Goal: Task Accomplishment & Management: Manage account settings

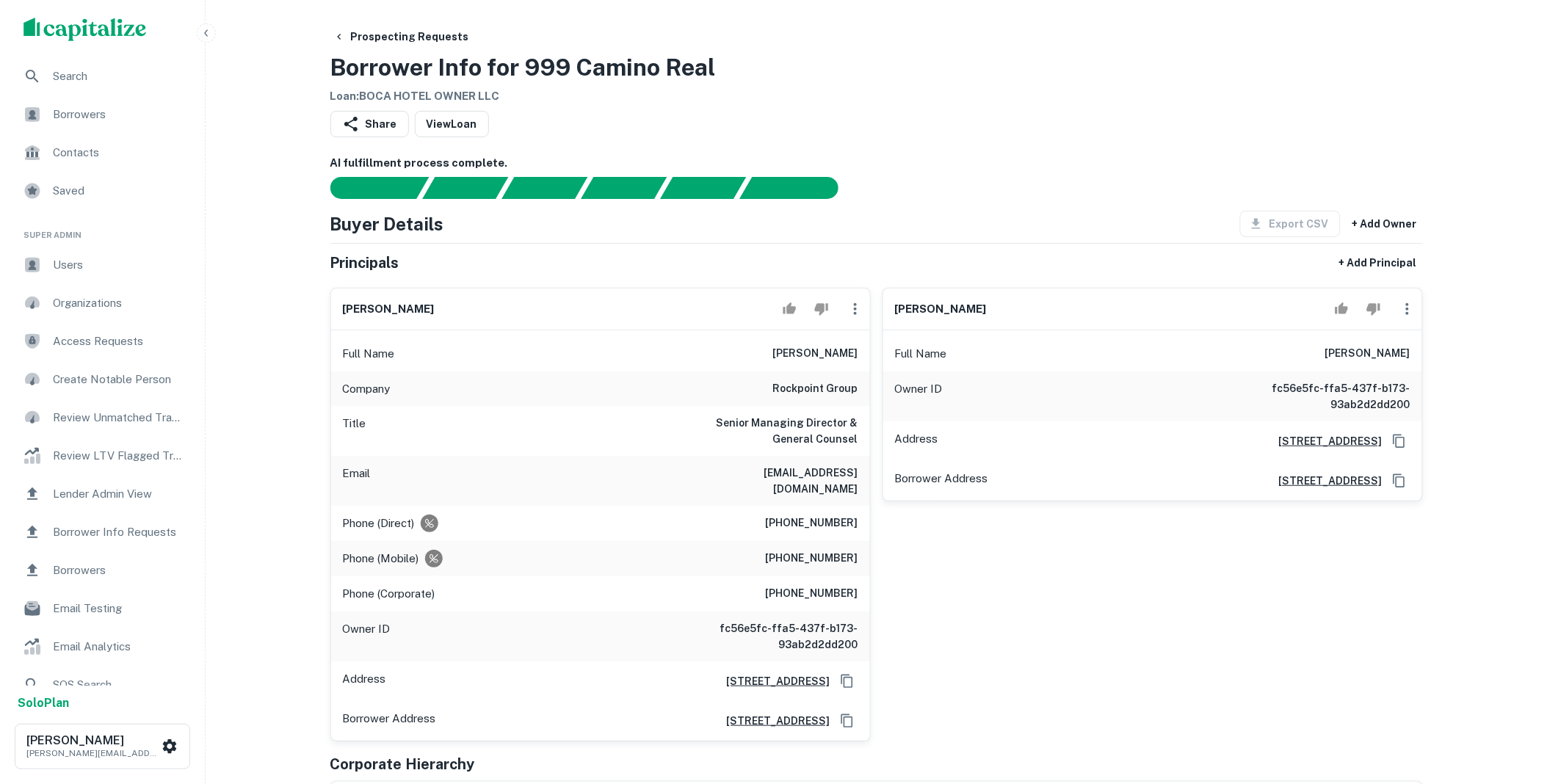
scroll to position [298, 0]
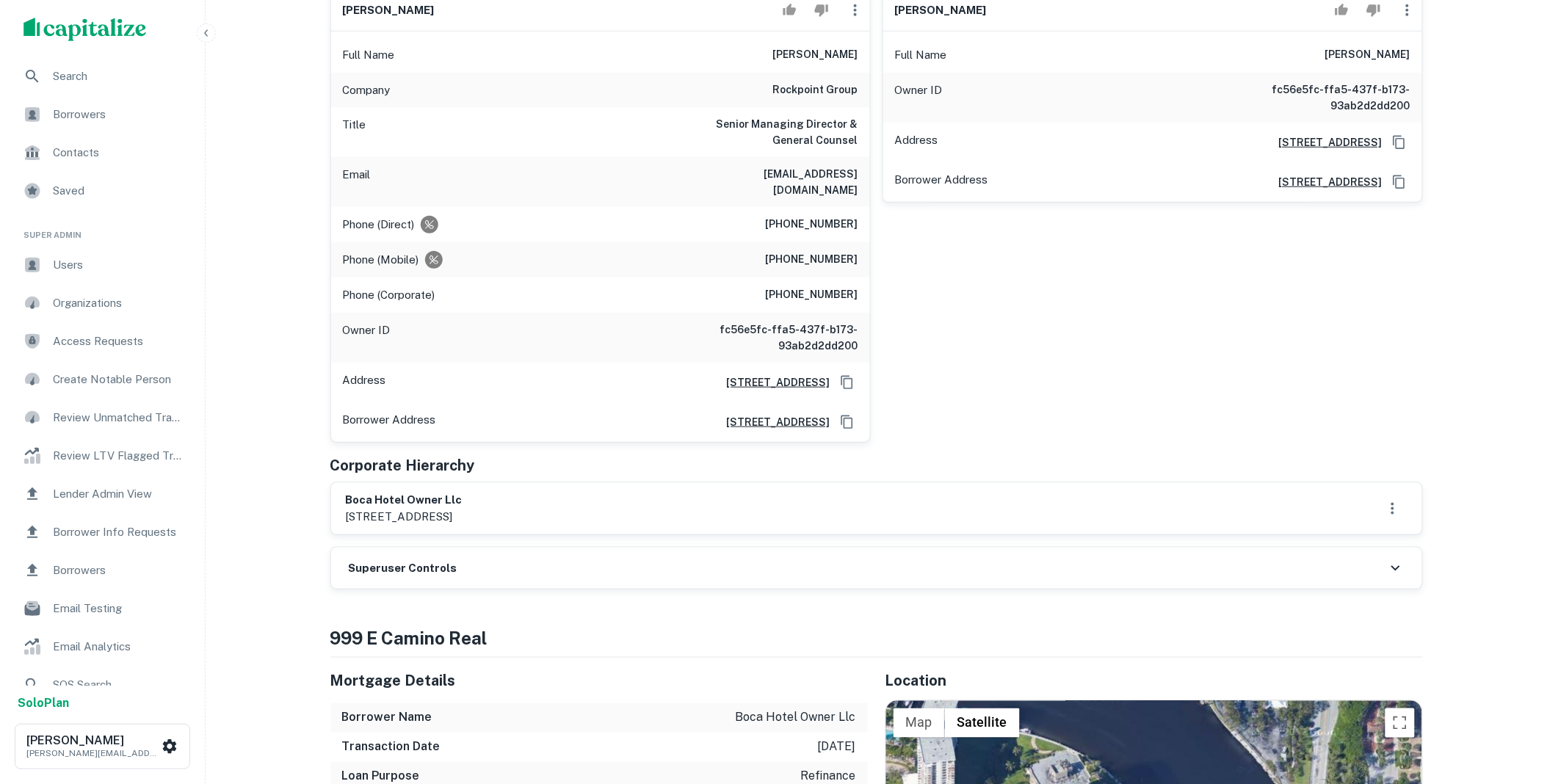
click at [630, 557] on div "Superuser Controls" at bounding box center [877, 568] width 1091 height 41
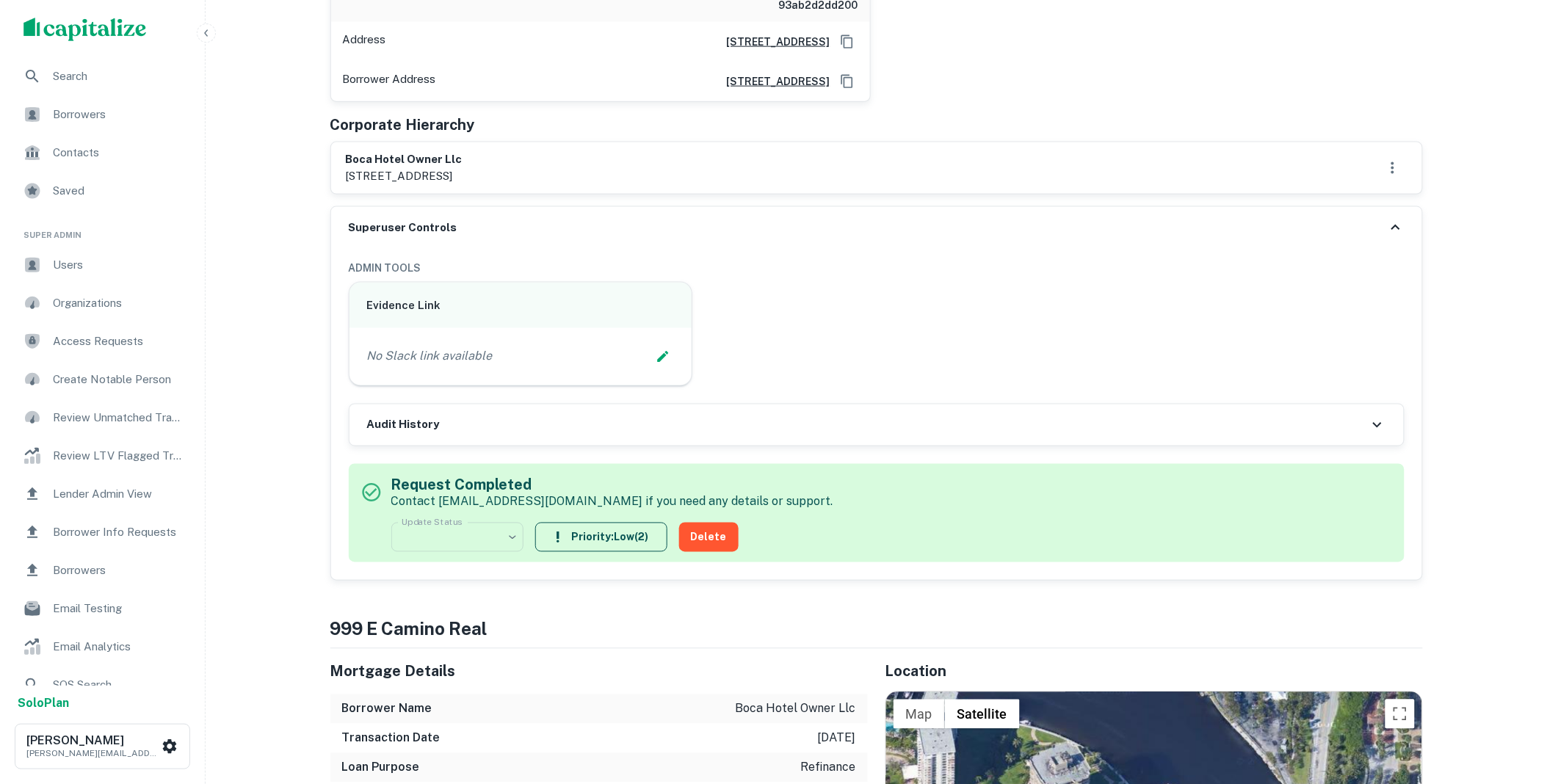
scroll to position [598, 0]
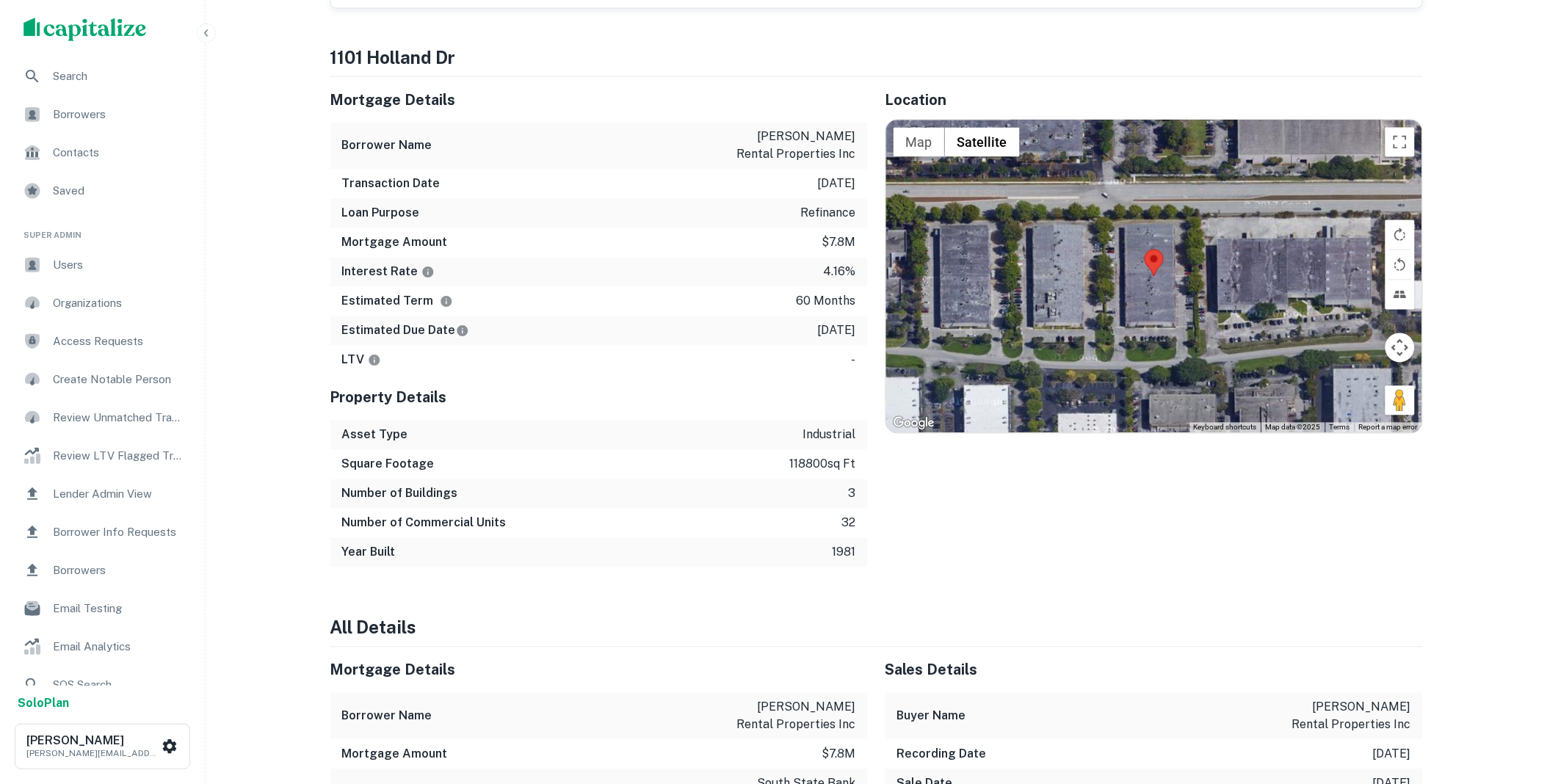
scroll to position [1495, 0]
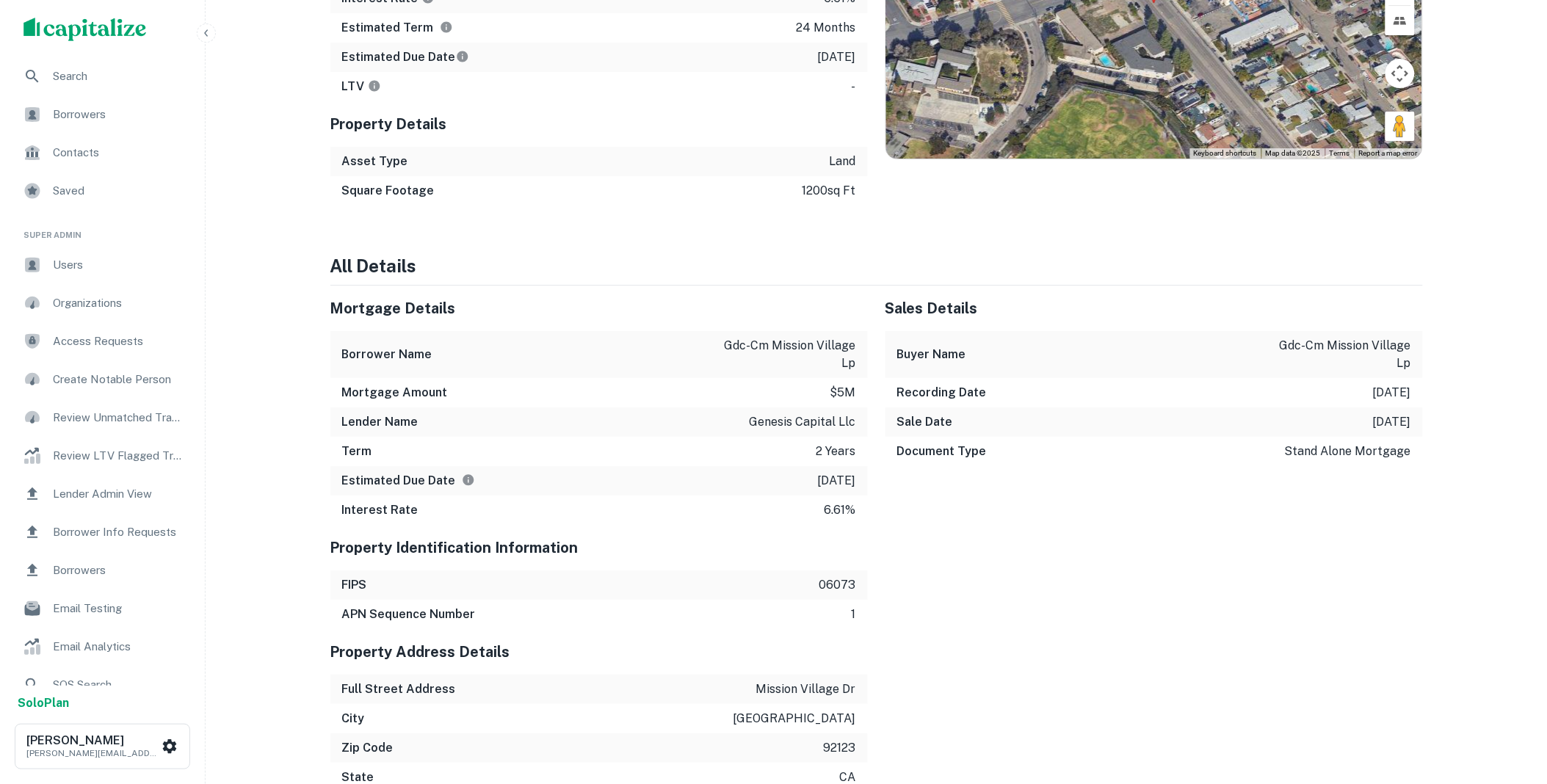
scroll to position [1795, 0]
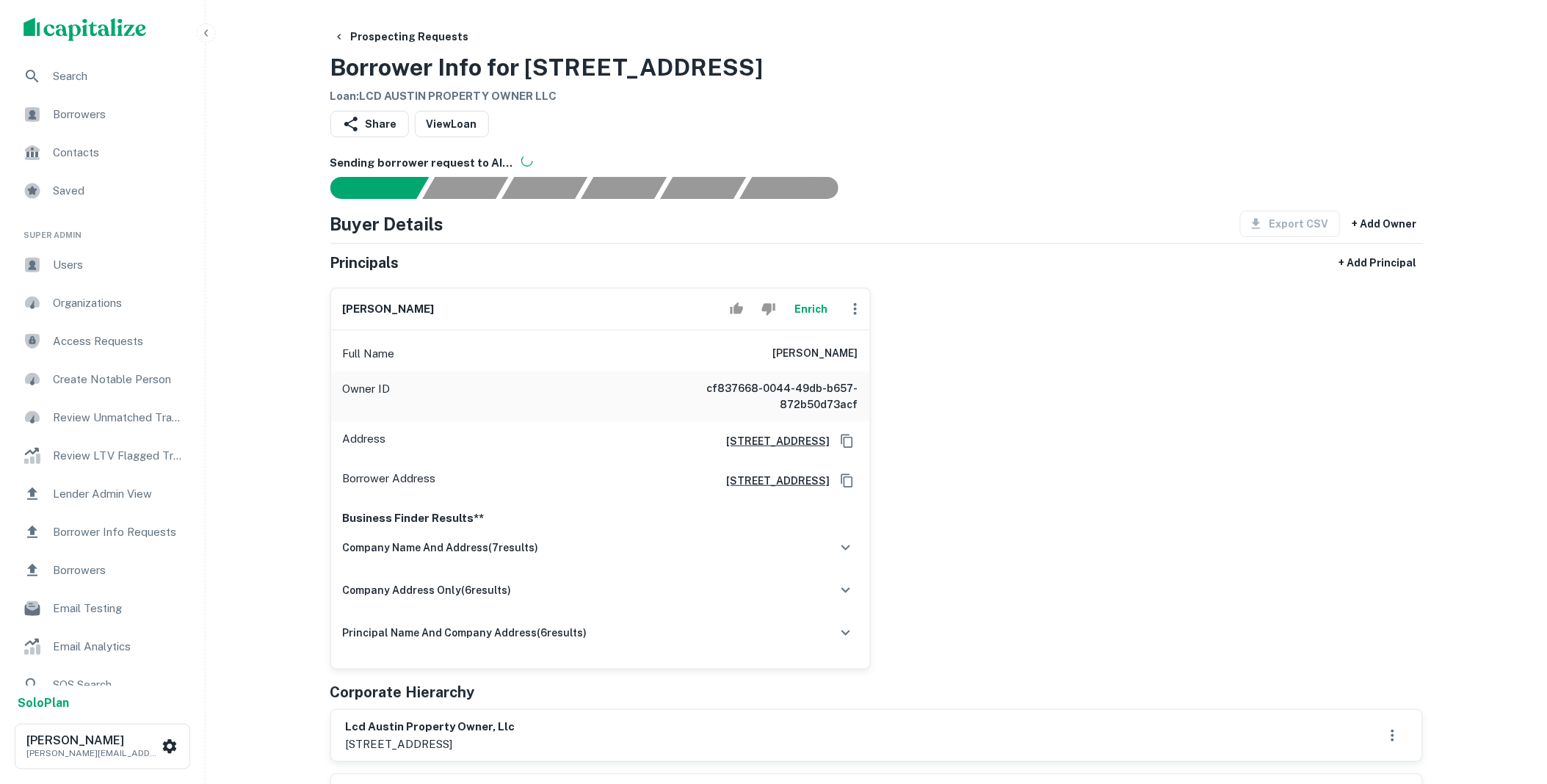
click at [810, 309] on button "Enrich" at bounding box center [812, 309] width 47 height 29
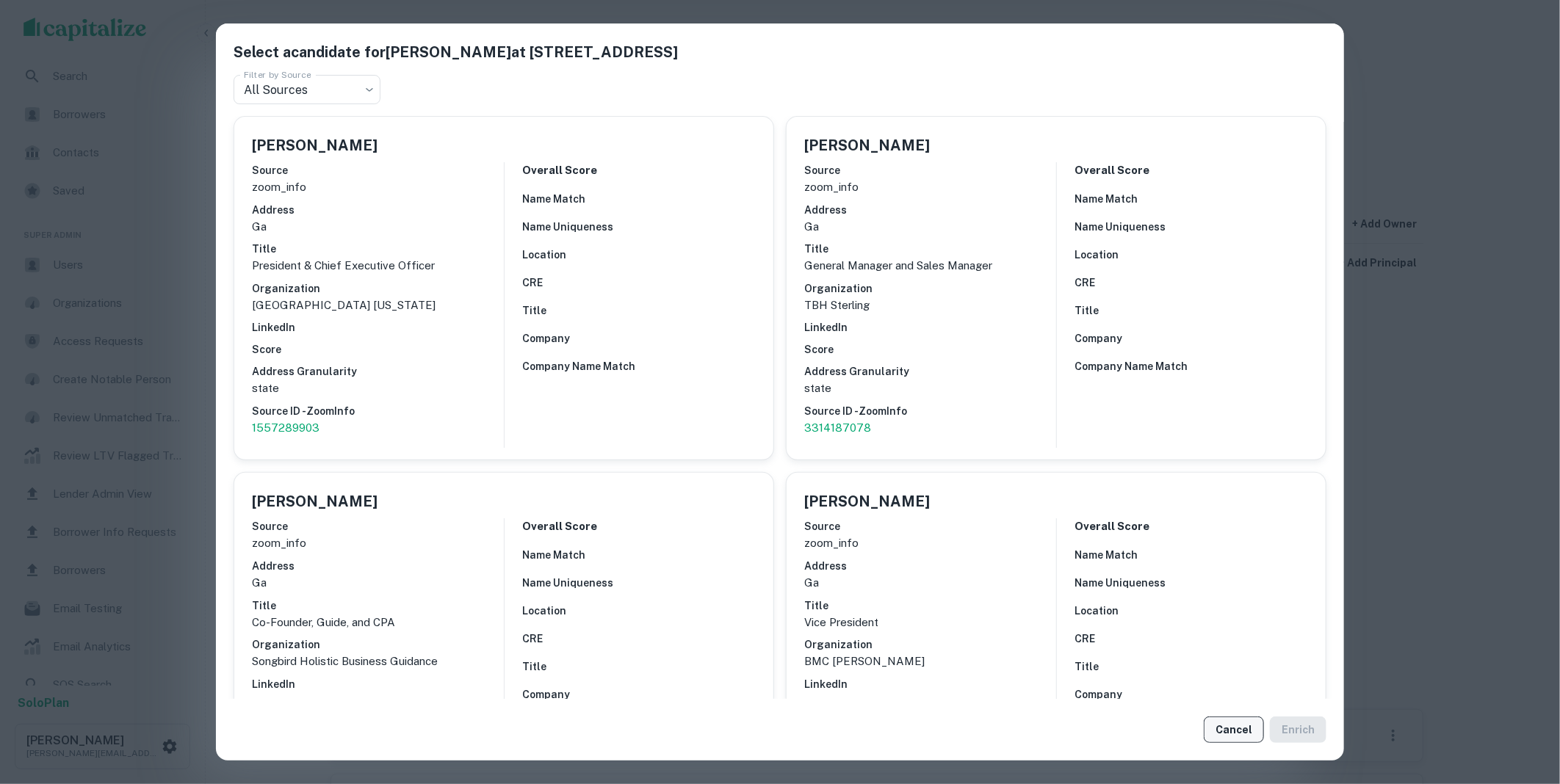
click at [1232, 729] on button "Cancel" at bounding box center [1234, 730] width 60 height 26
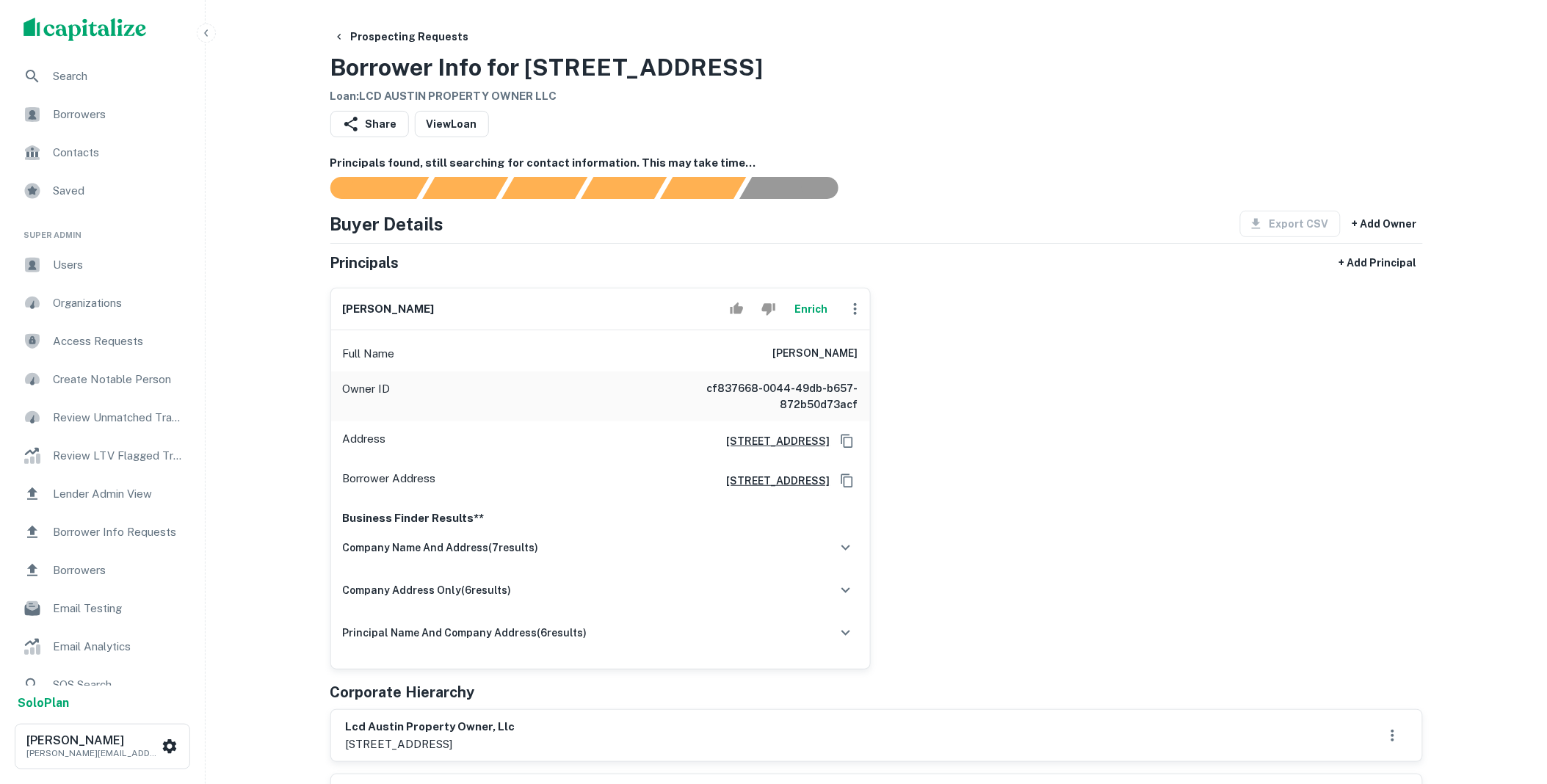
scroll to position [298, 0]
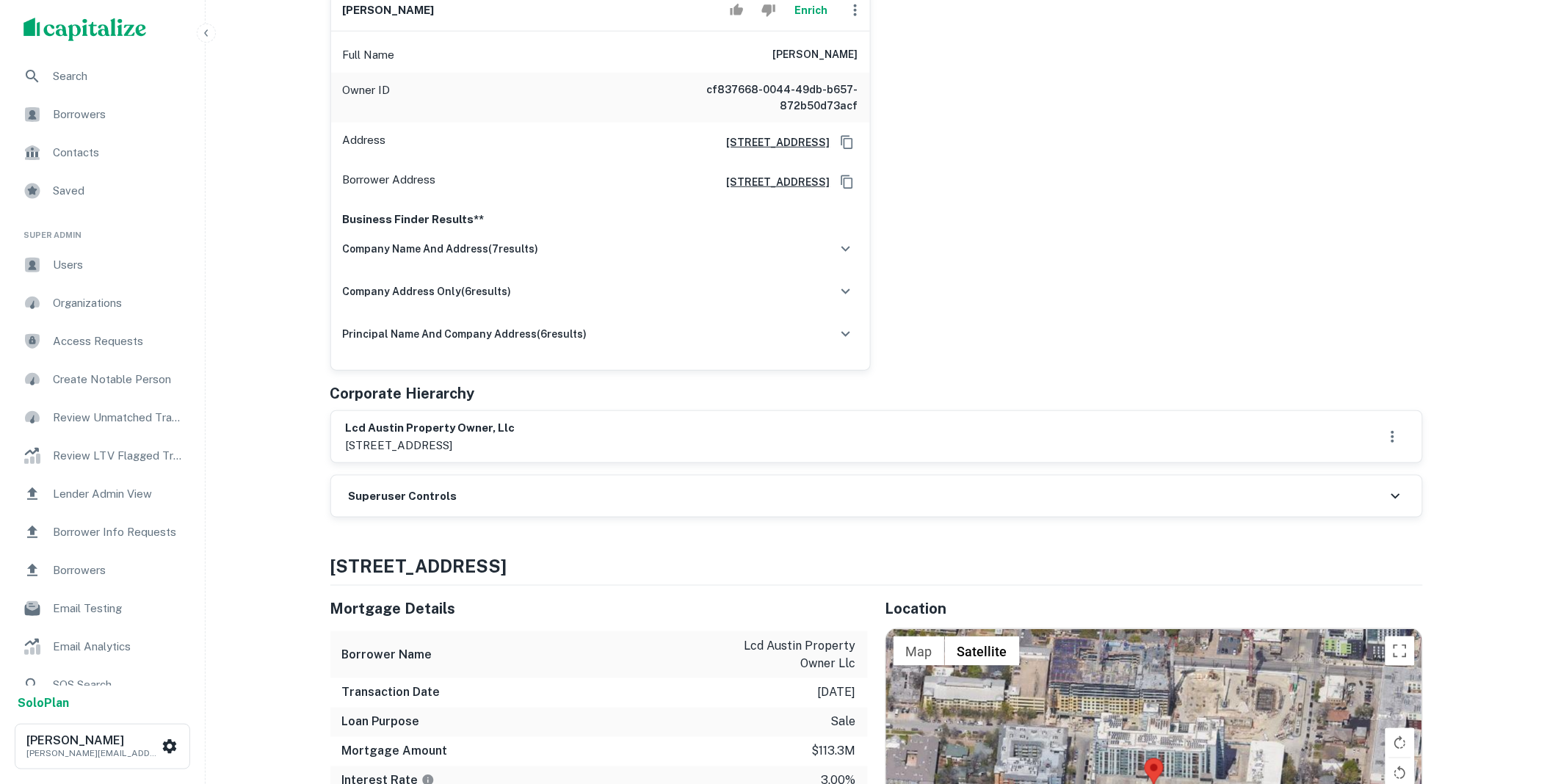
drag, startPoint x: 501, startPoint y: 444, endPoint x: 319, endPoint y: 421, distance: 183.4
copy div "lcd austin property owner, llc 315 oconee street, athens, ga"
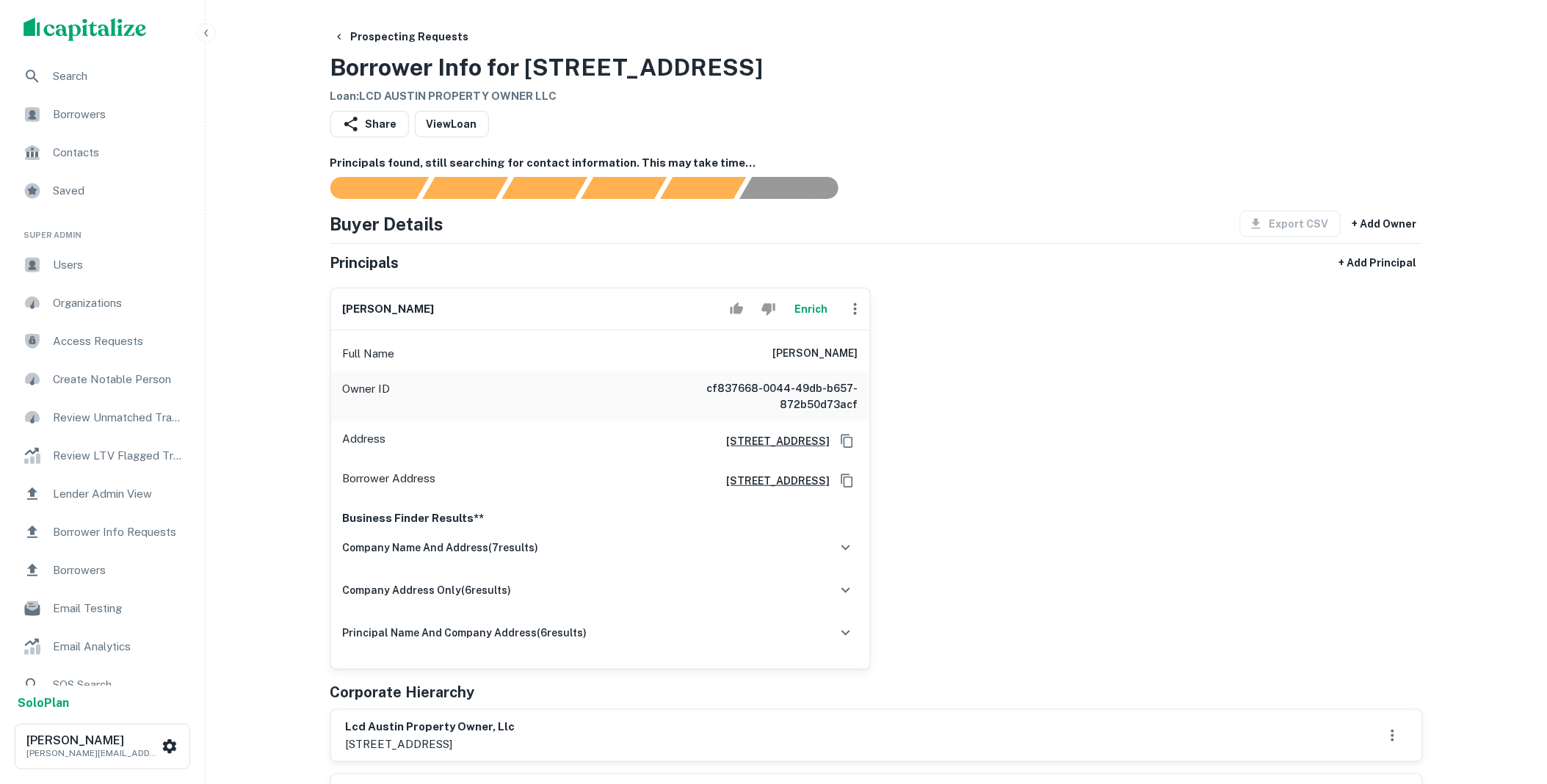
drag, startPoint x: 772, startPoint y: 353, endPoint x: 870, endPoint y: 354, distance: 98.0
click at [870, 354] on div "j wesley rogers Enrich Full Name j wesley rogers Owner ID cf837668-0044-49db-b6…" at bounding box center [600, 479] width 540 height 382
copy h6 "j wesley rogers"
click at [854, 310] on icon "button" at bounding box center [855, 309] width 17 height 17
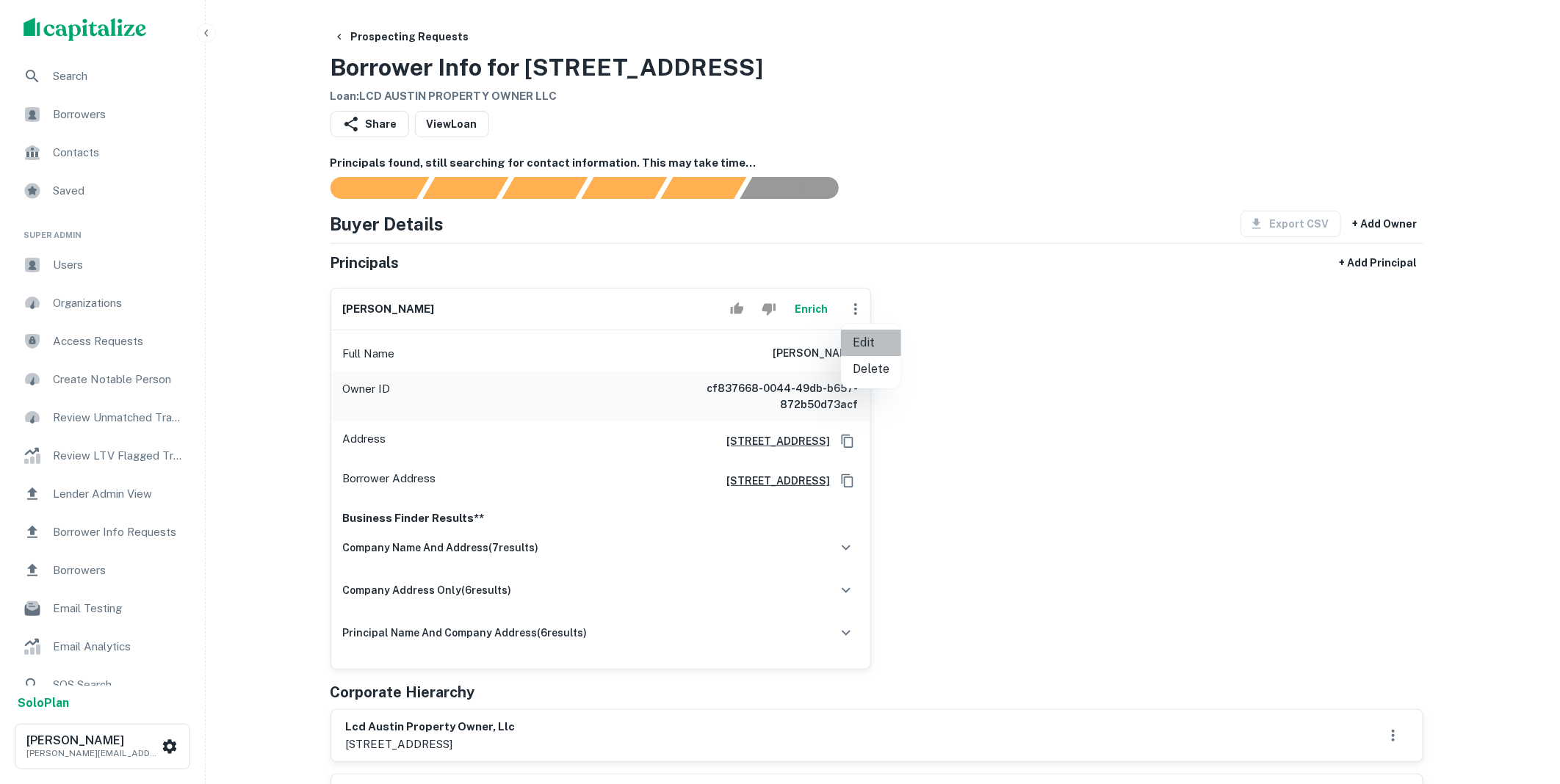
click at [869, 339] on li "Edit" at bounding box center [871, 343] width 60 height 26
select select "**"
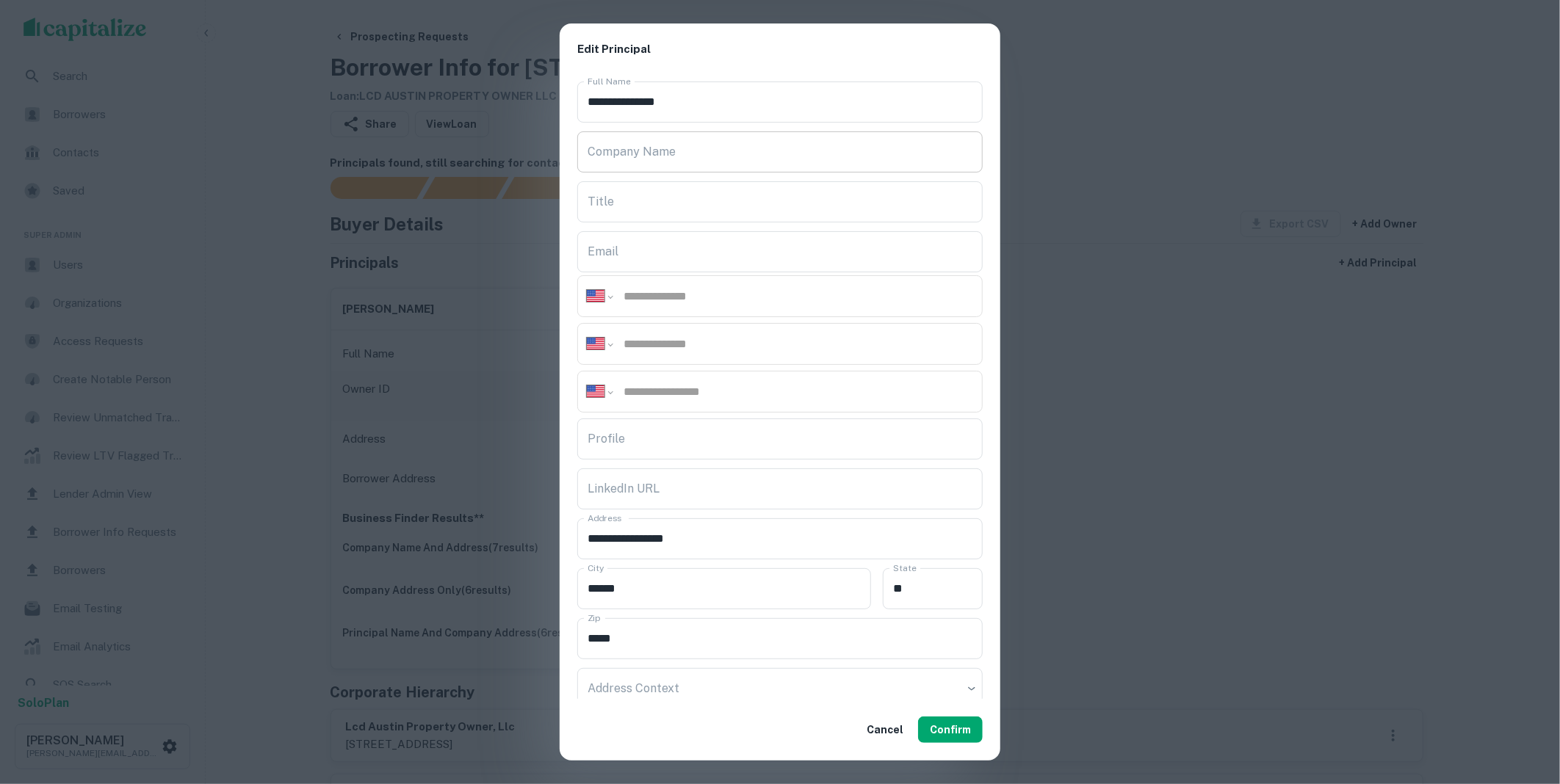
click at [628, 160] on input "Company Name" at bounding box center [780, 152] width 405 height 41
paste input "**********"
drag, startPoint x: 699, startPoint y: 154, endPoint x: 577, endPoint y: 155, distance: 122.0
click at [577, 155] on input "**********" at bounding box center [780, 152] width 405 height 41
type input "**********"
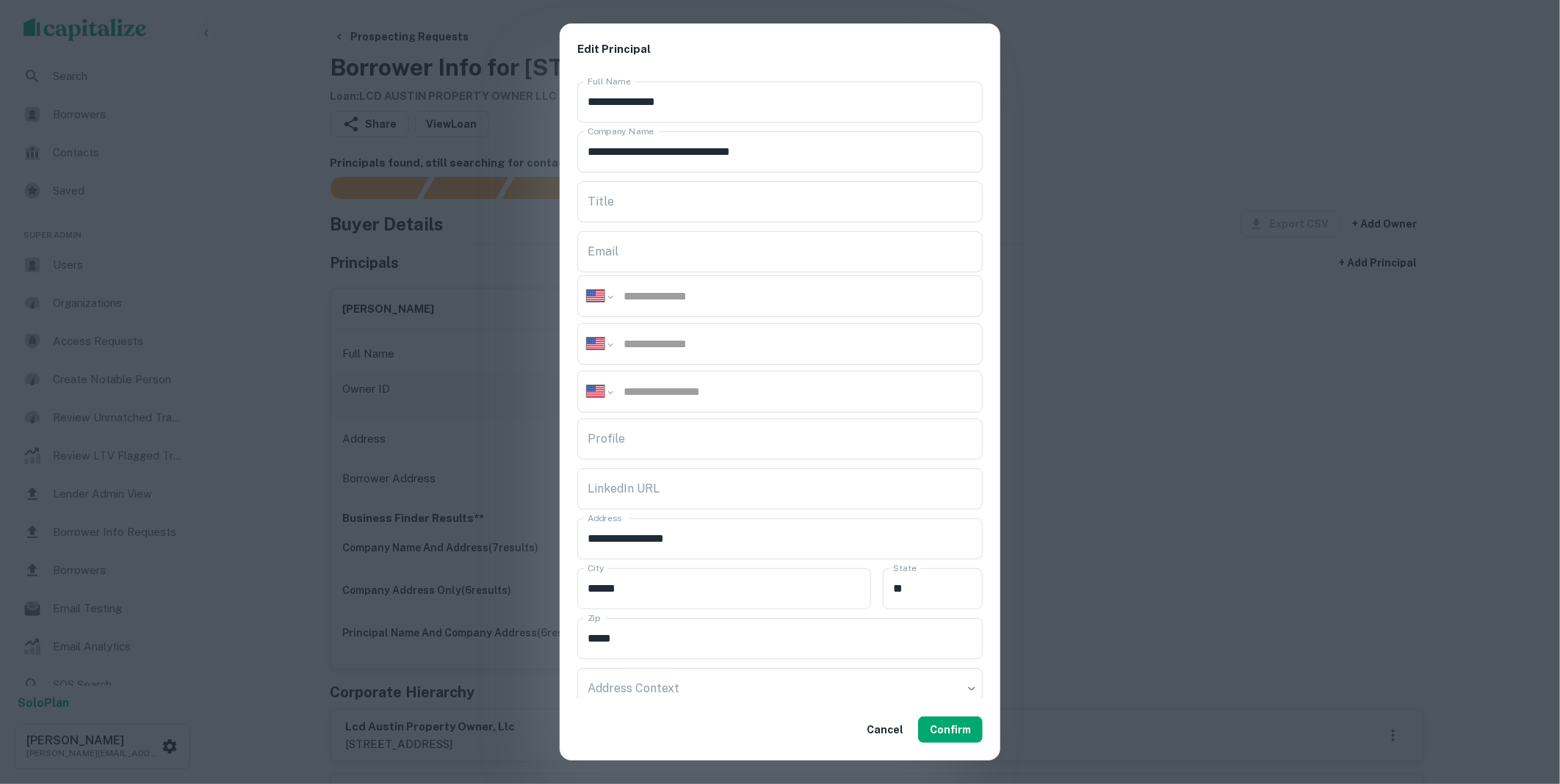
click at [665, 397] on input "tel" at bounding box center [798, 391] width 351 height 17
paste input "**********"
type input "**********"
click at [636, 205] on input "Title" at bounding box center [780, 202] width 405 height 41
paste input "**********"
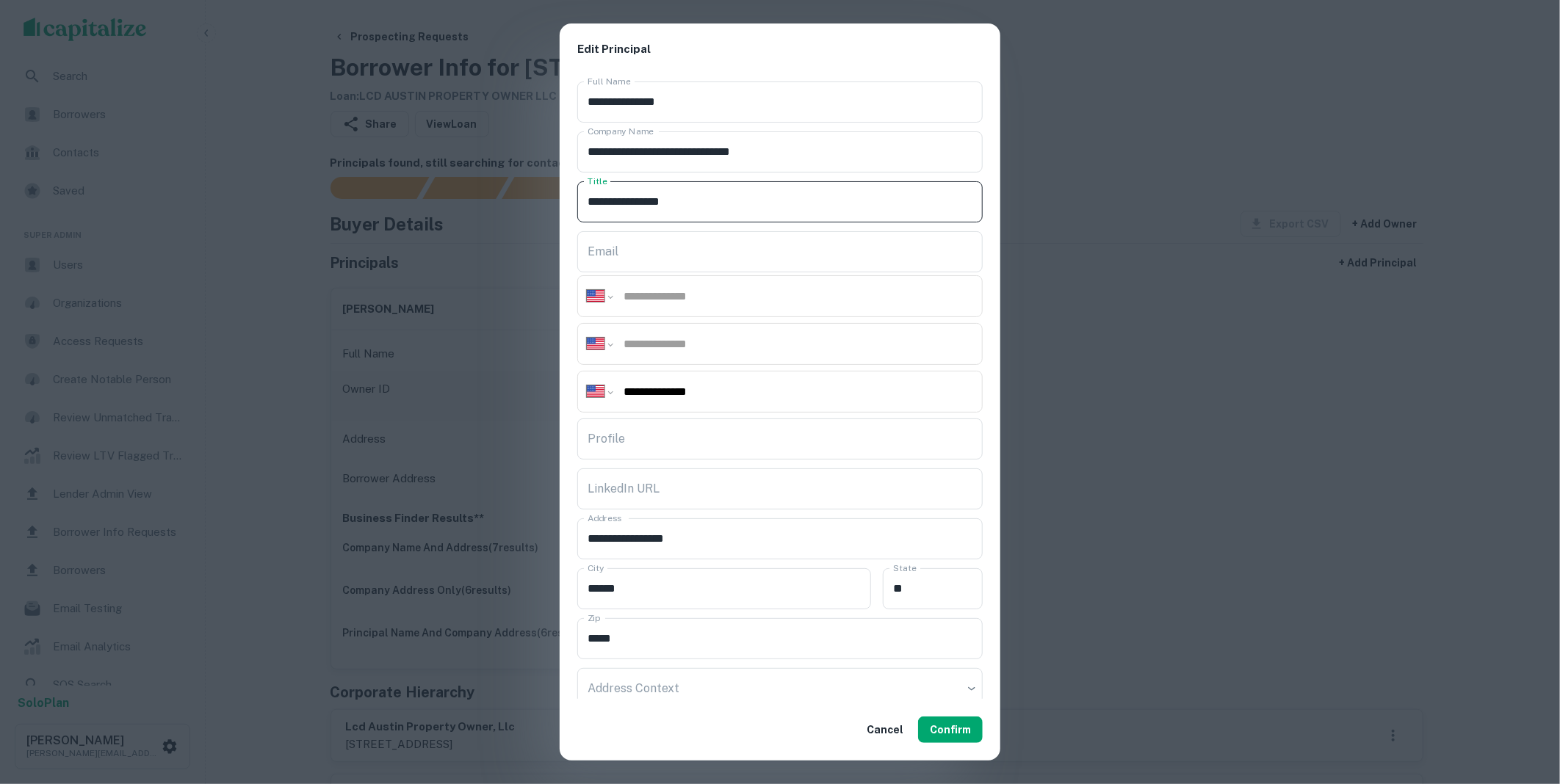
type input "**********"
click at [619, 433] on div "Profile Profile" at bounding box center [780, 439] width 405 height 41
paste input "**********"
type input "**********"
click at [949, 728] on button "Confirm" at bounding box center [950, 730] width 65 height 26
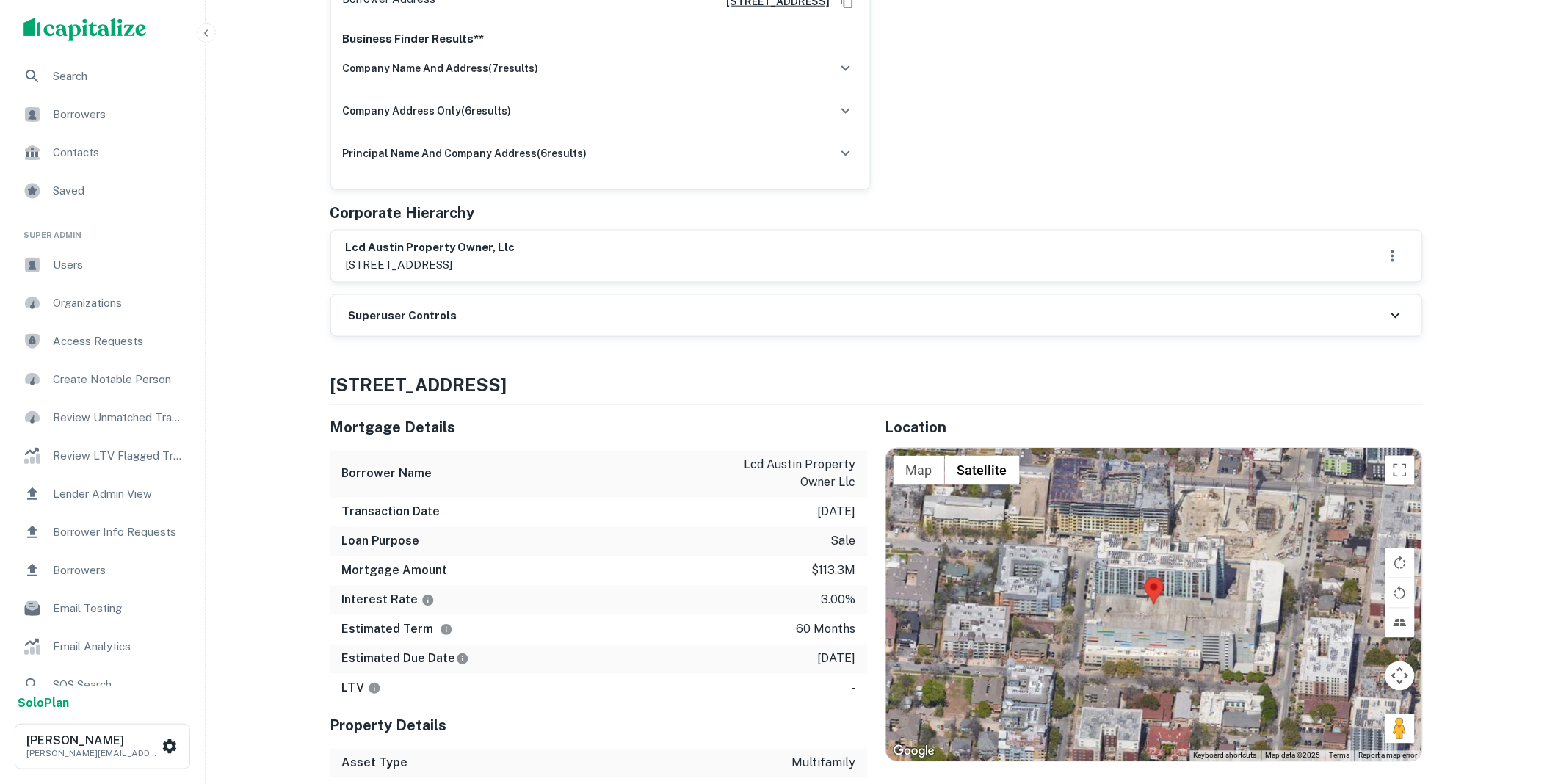
scroll to position [472, 0]
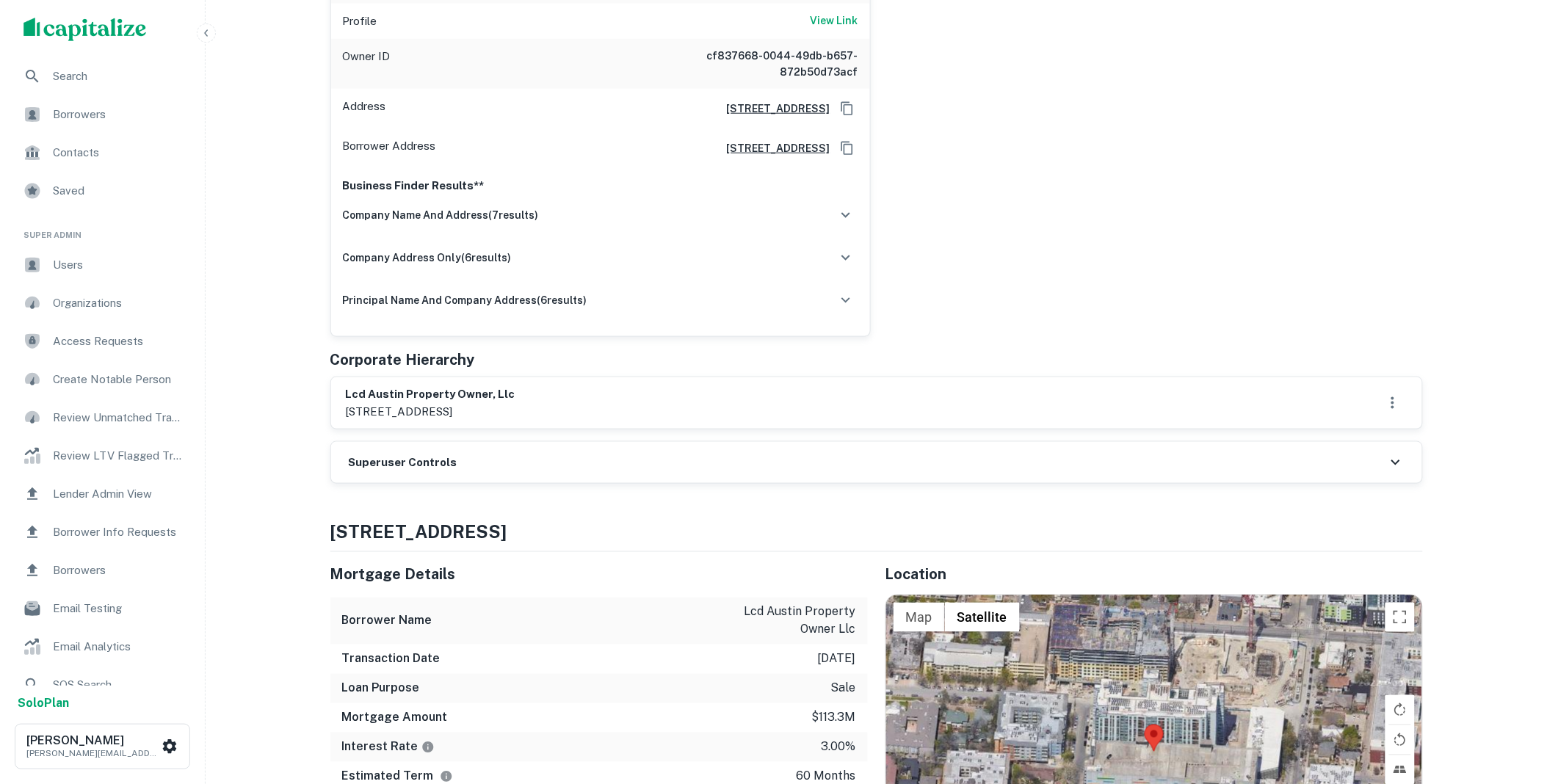
click at [552, 467] on div "Superuser Controls" at bounding box center [877, 463] width 1091 height 41
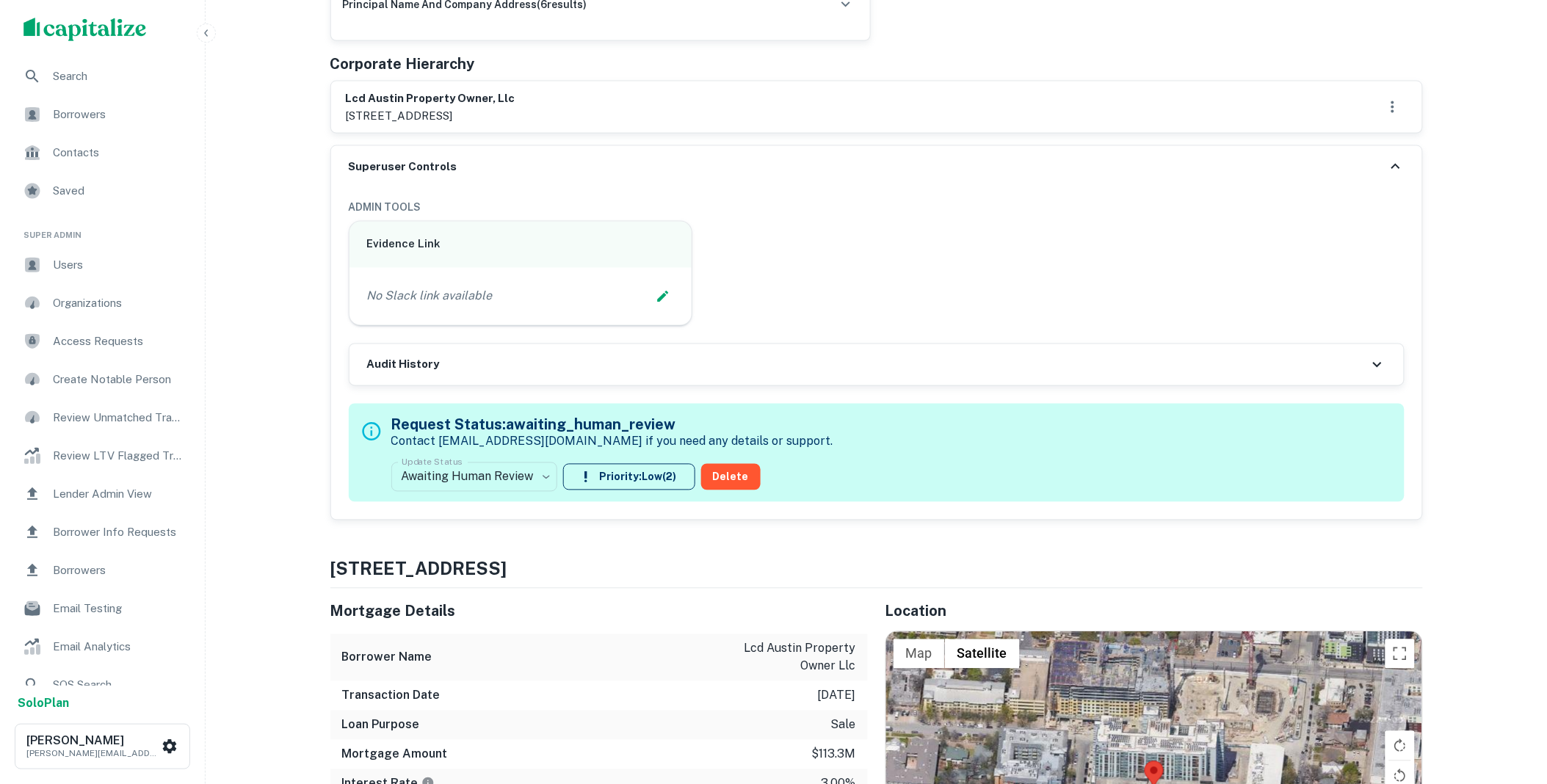
scroll to position [771, 0]
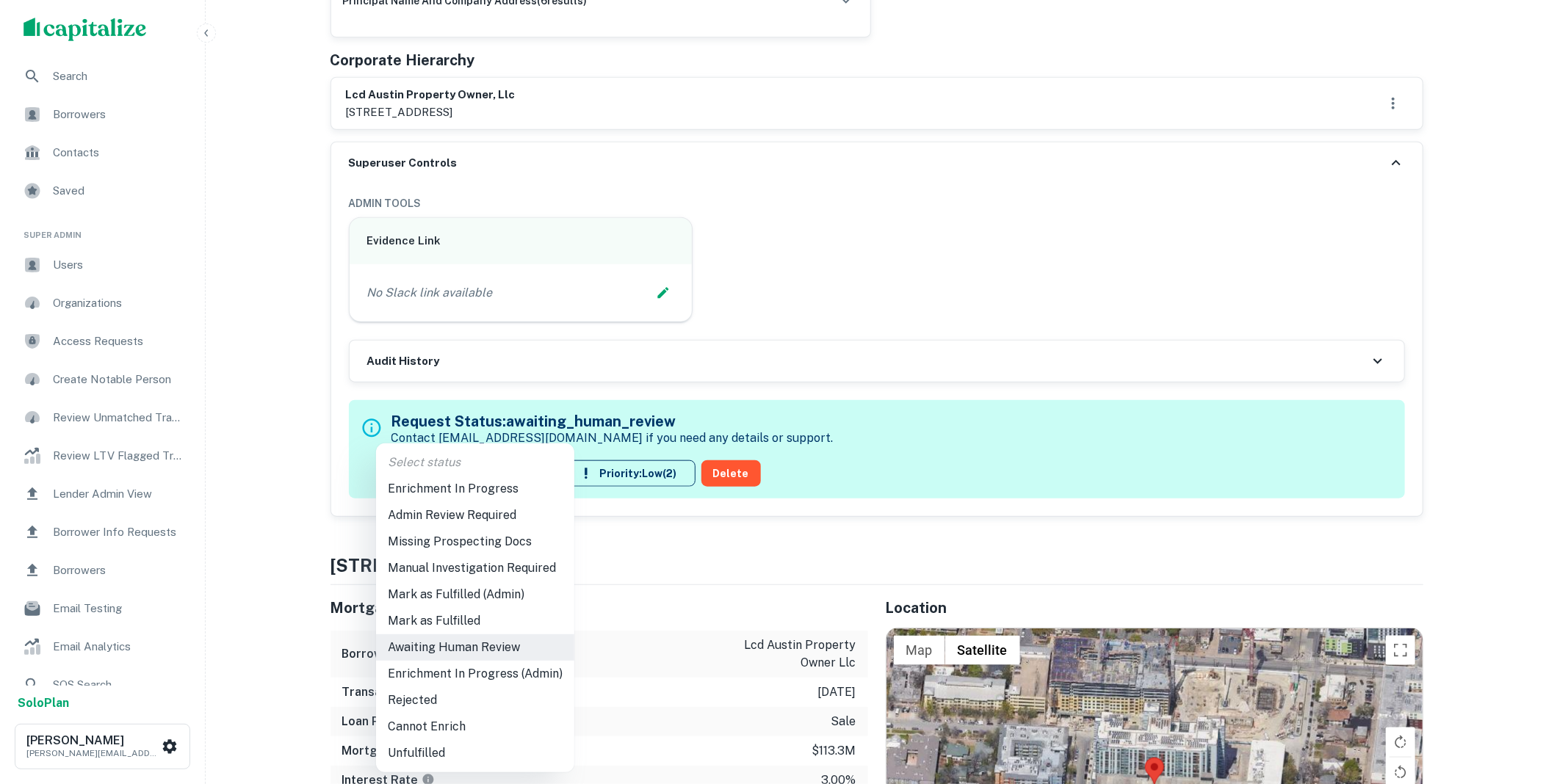
click at [457, 615] on li "Mark as Fulfilled" at bounding box center [475, 621] width 198 height 26
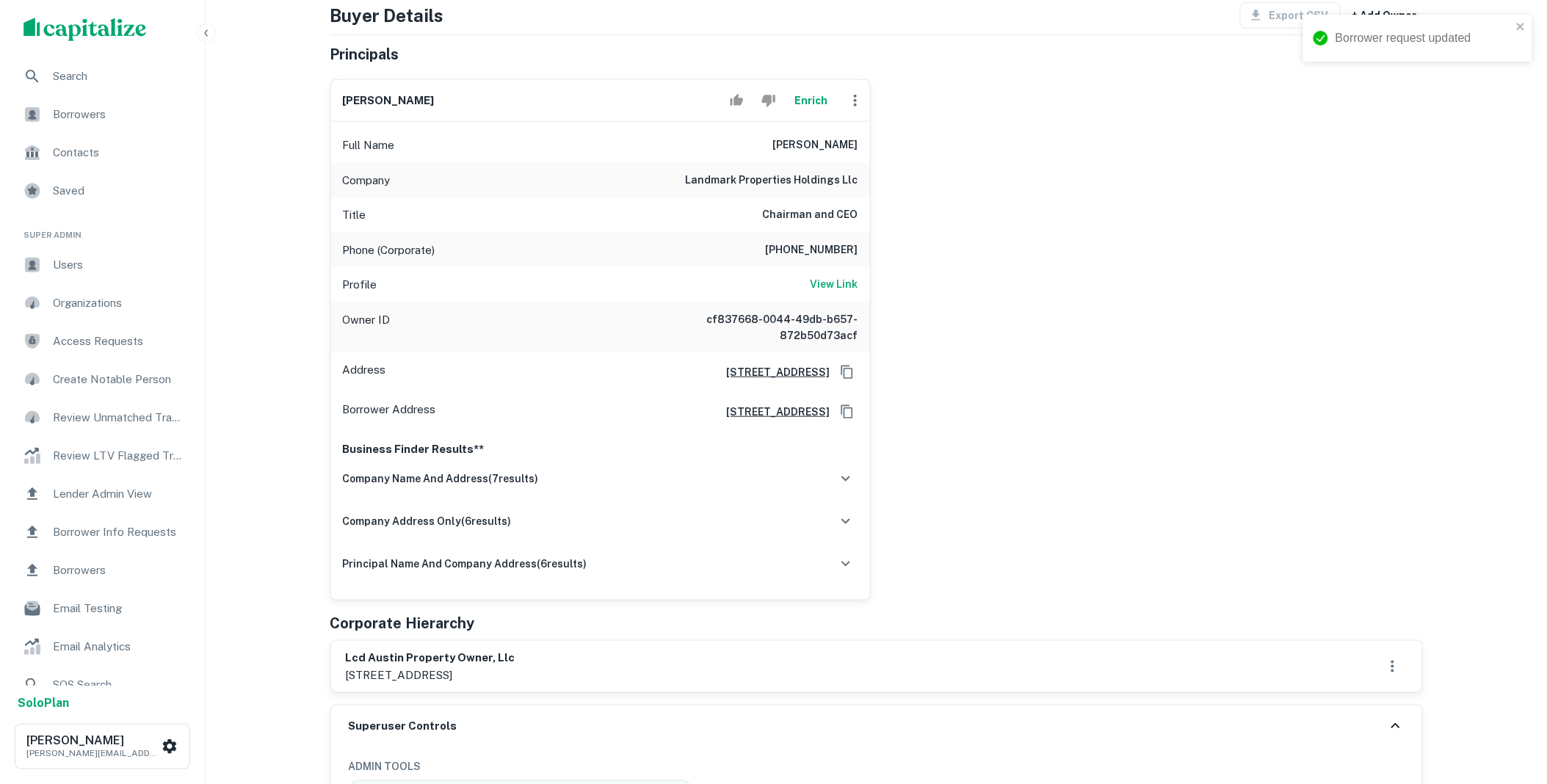
scroll to position [0, 0]
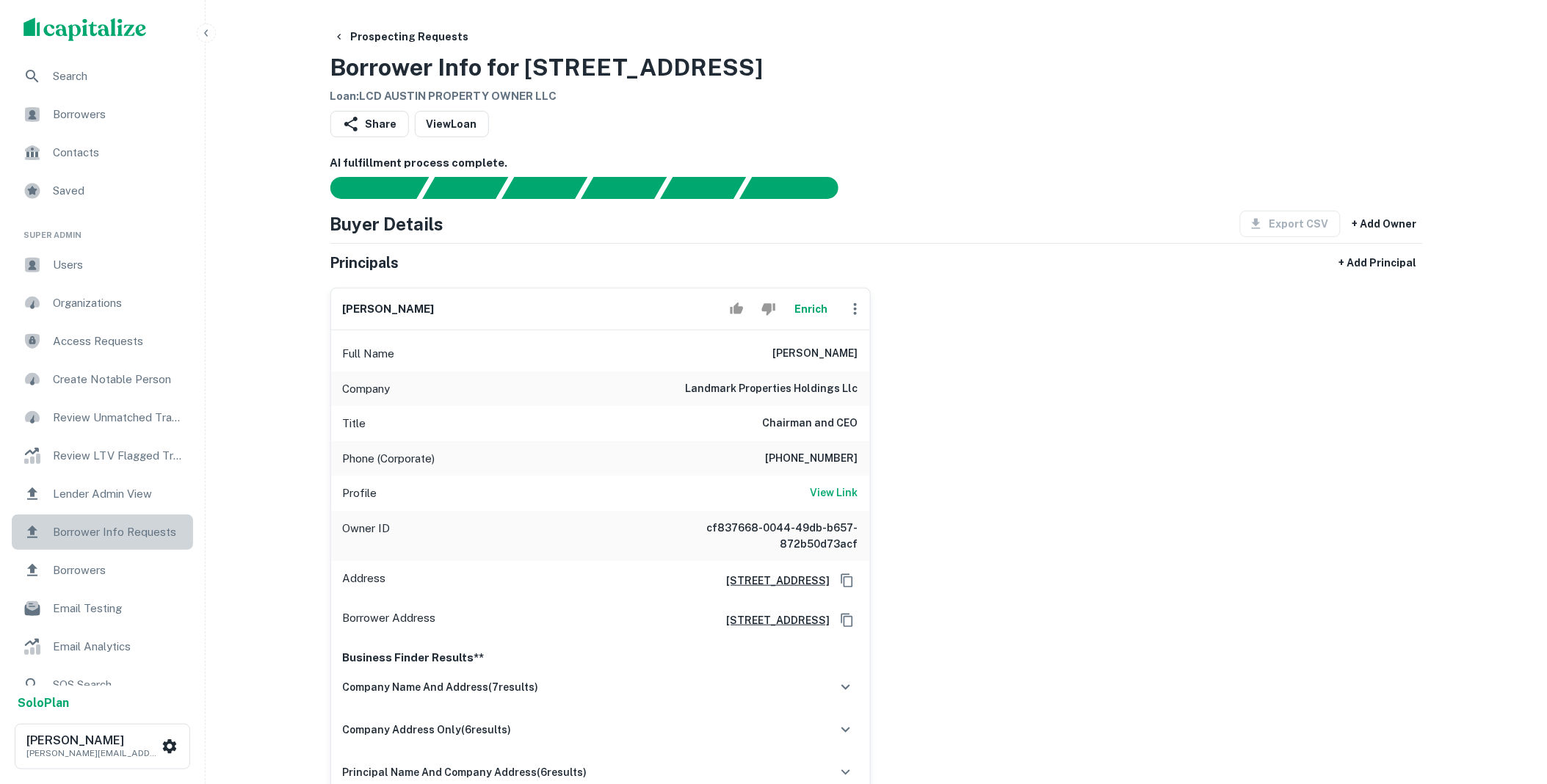
click at [106, 521] on div "Borrower Info Requests" at bounding box center [103, 532] width 182 height 36
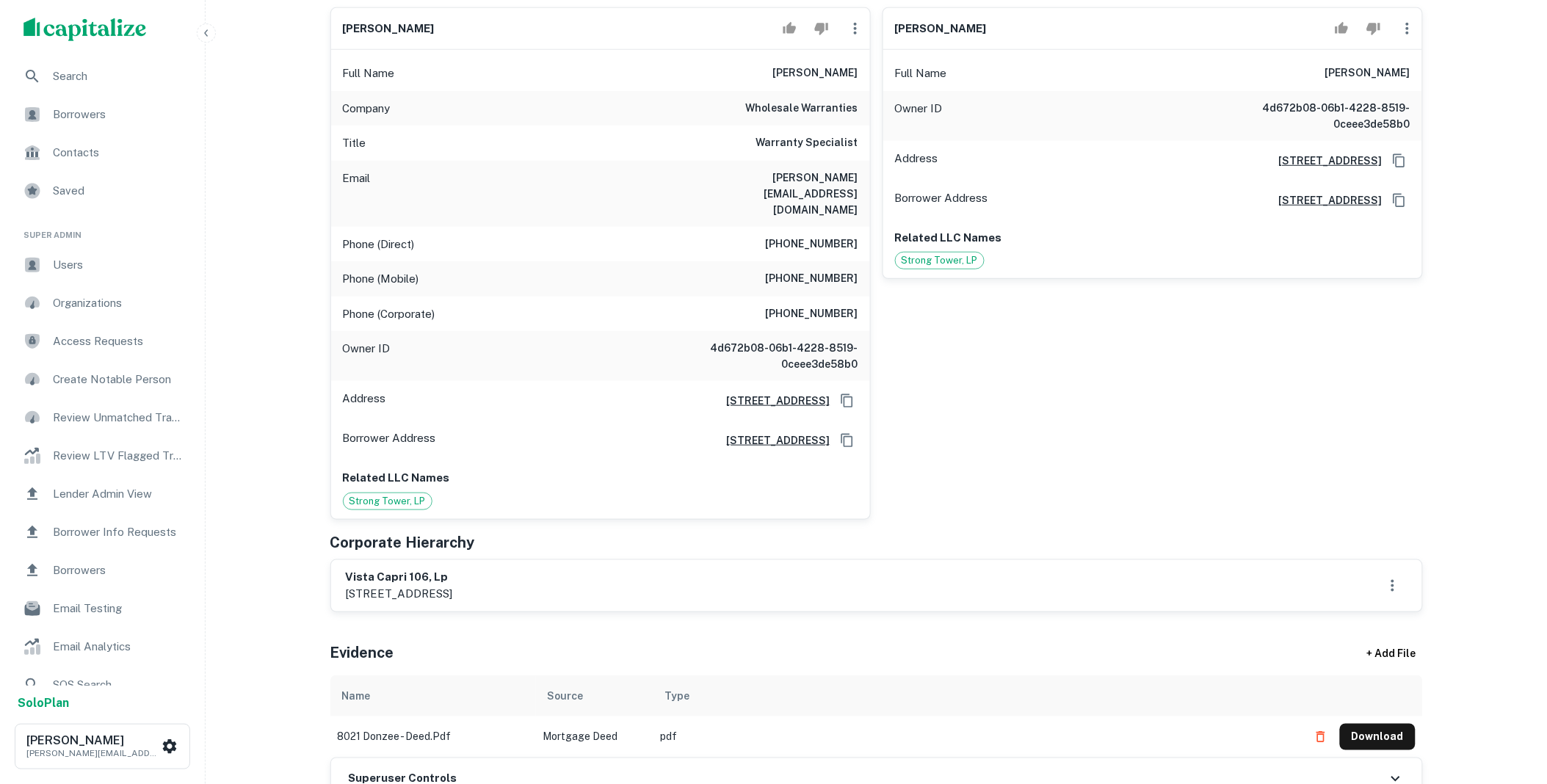
scroll to position [598, 0]
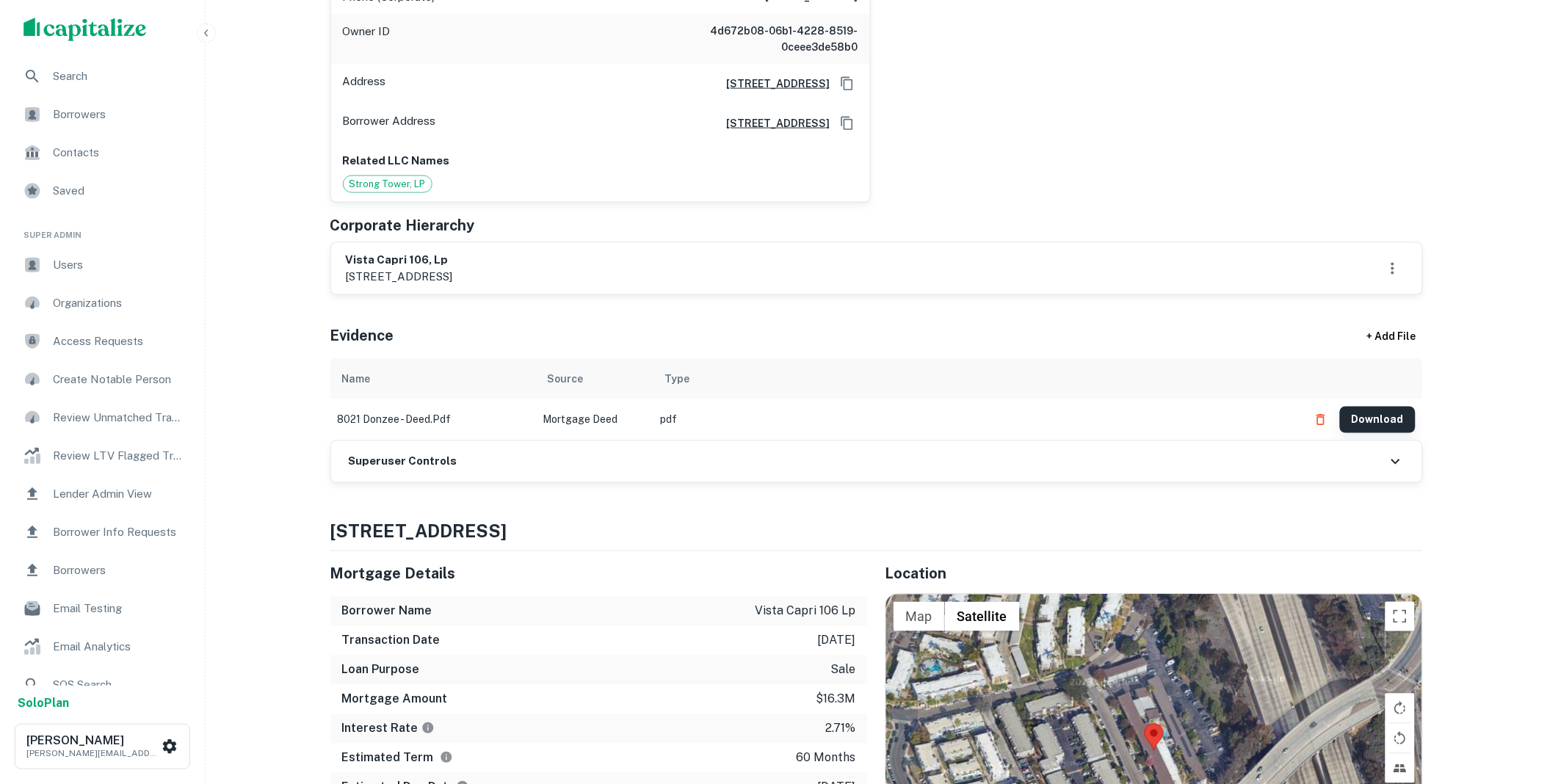
click at [1355, 407] on button "Download" at bounding box center [1378, 419] width 76 height 26
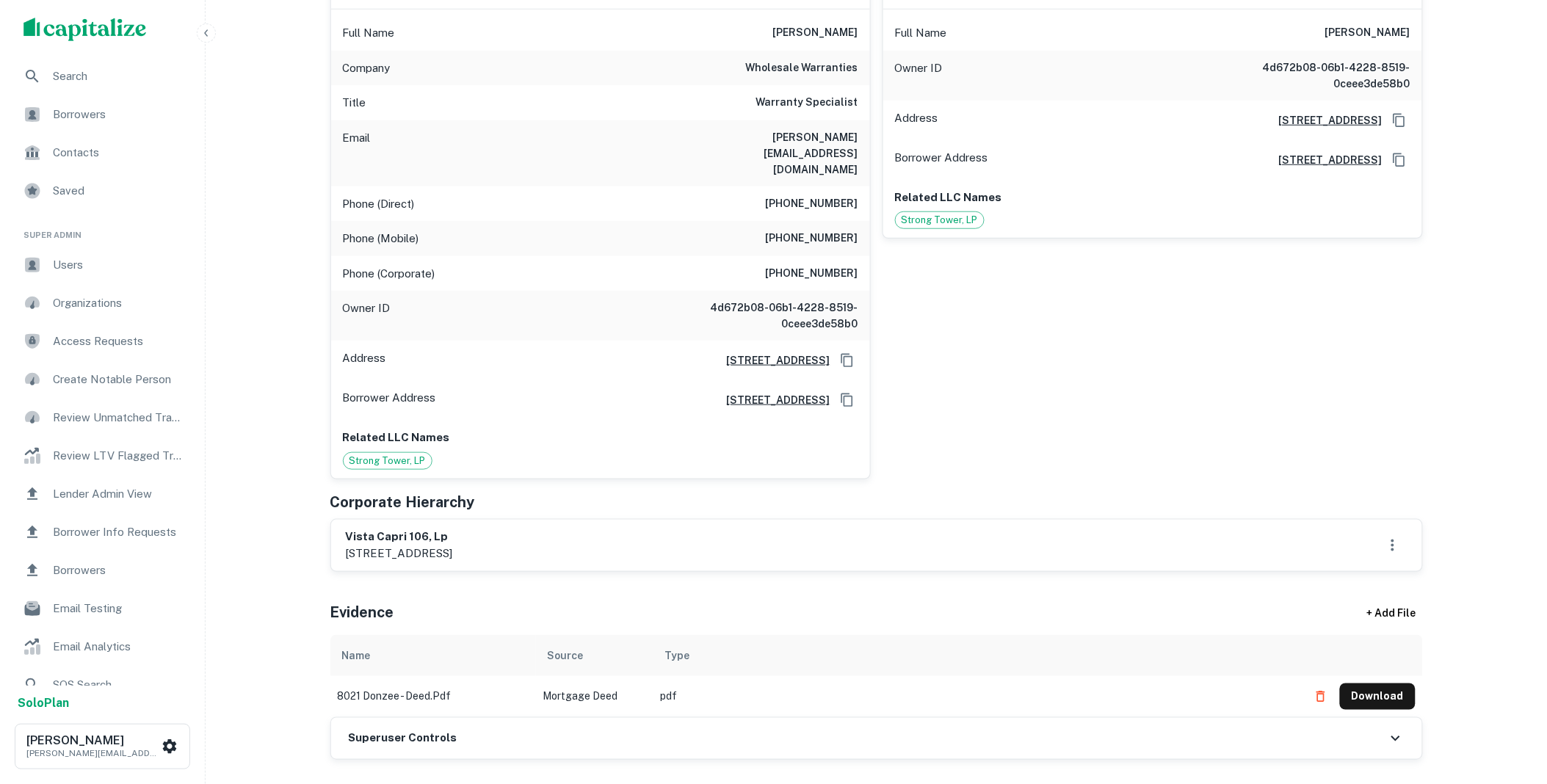
scroll to position [298, 0]
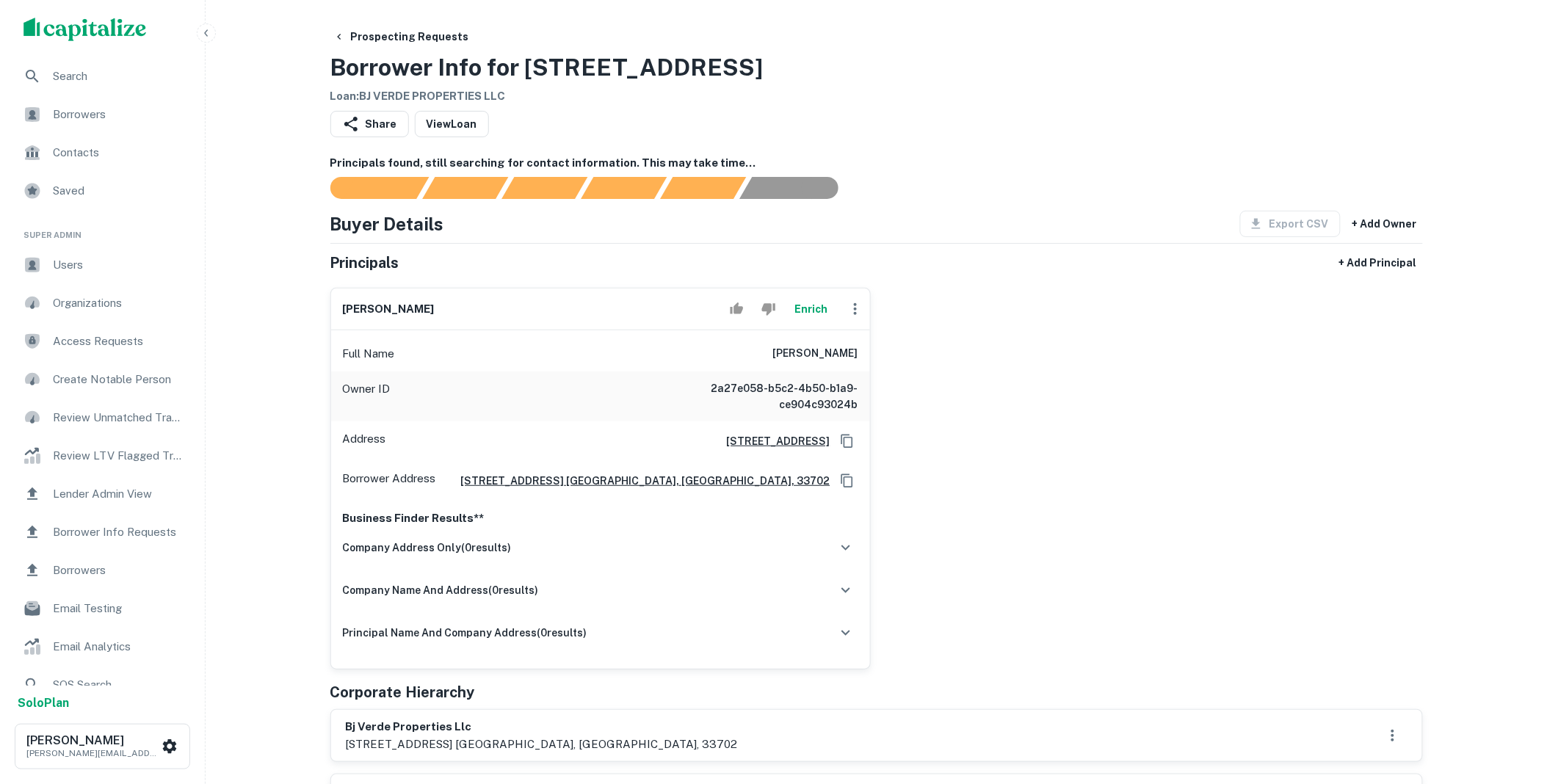
click at [809, 306] on button "Enrich" at bounding box center [812, 309] width 47 height 29
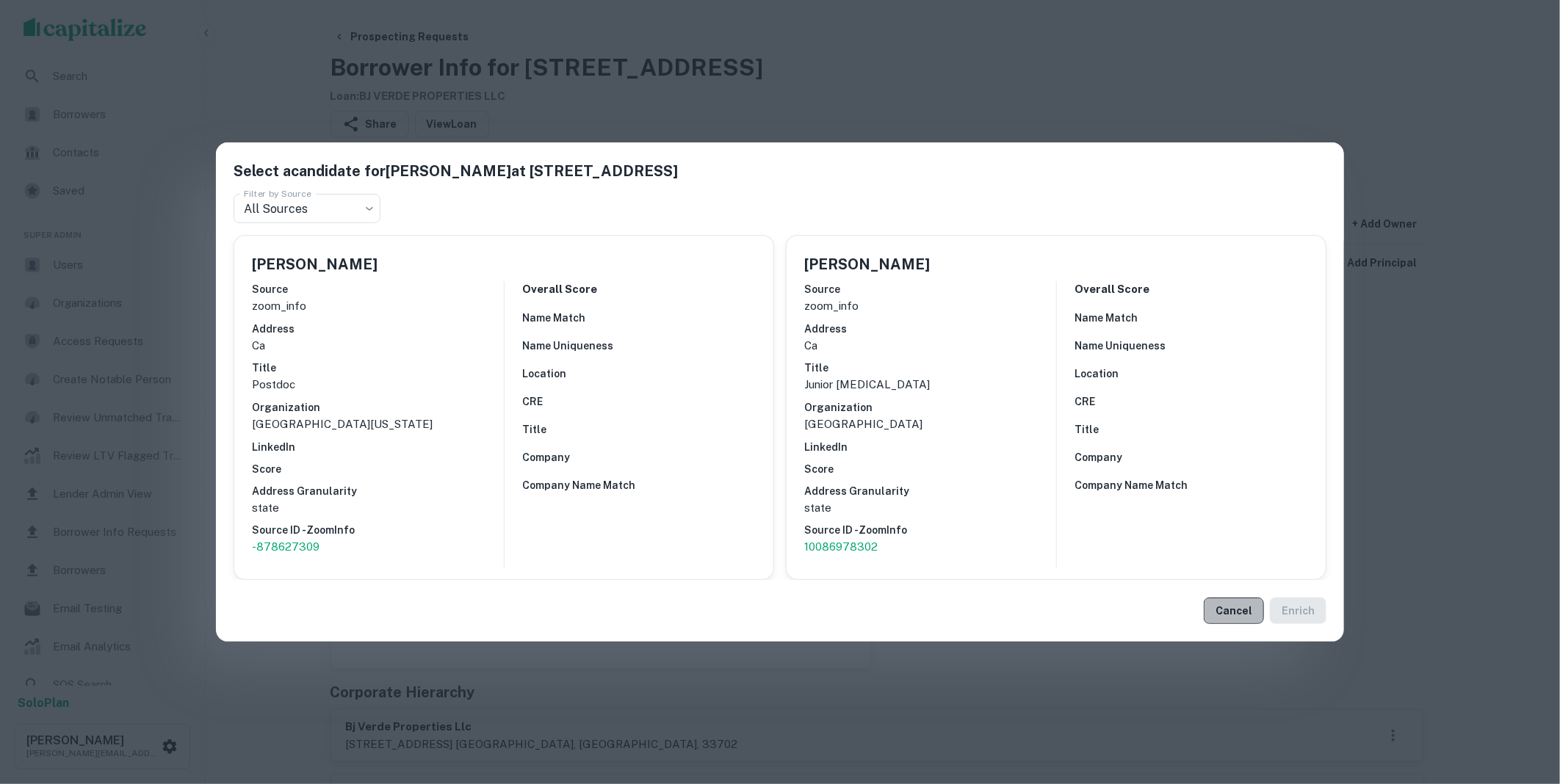
click at [1231, 603] on button "Cancel" at bounding box center [1234, 610] width 60 height 26
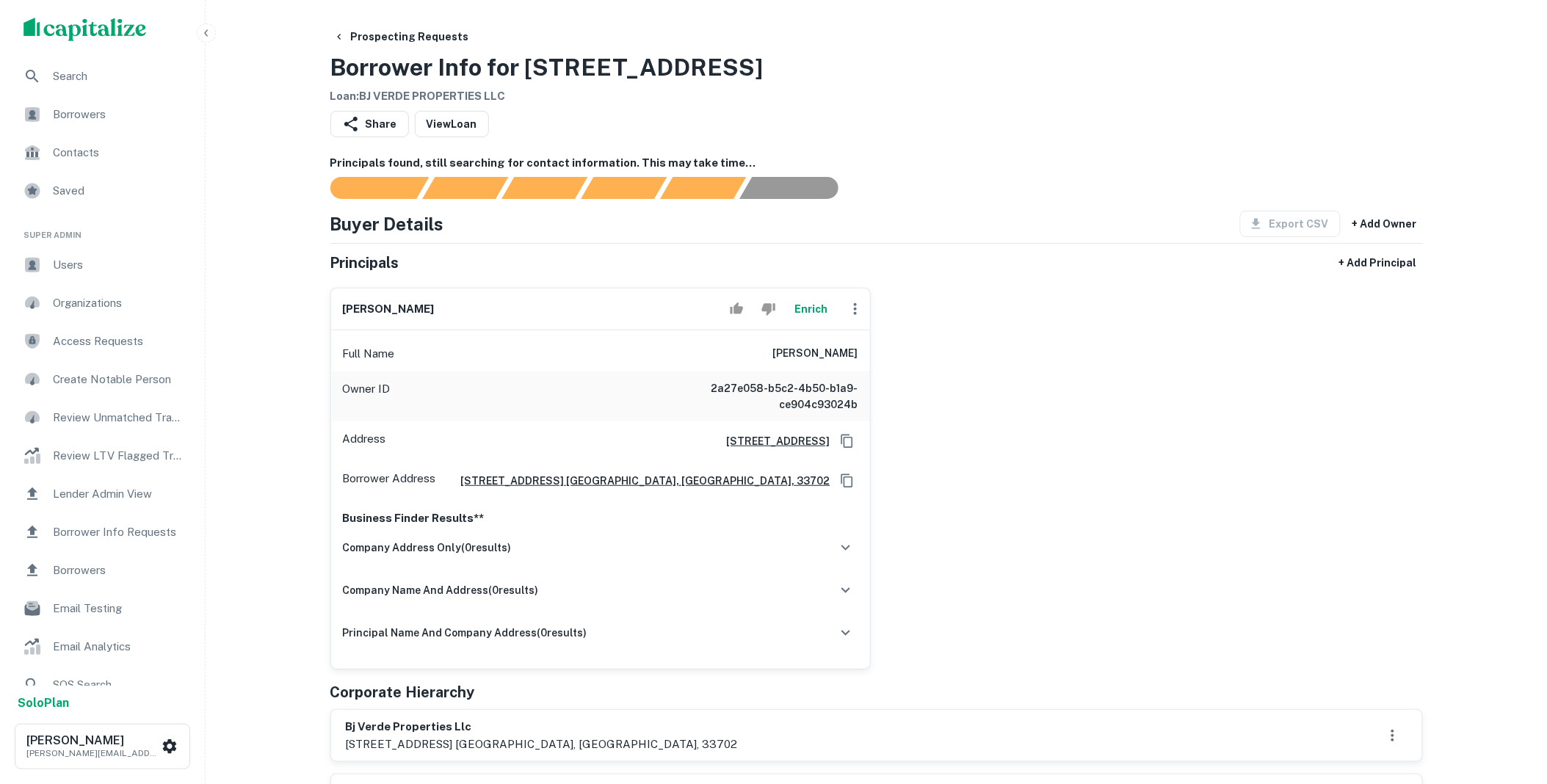
scroll to position [298, 0]
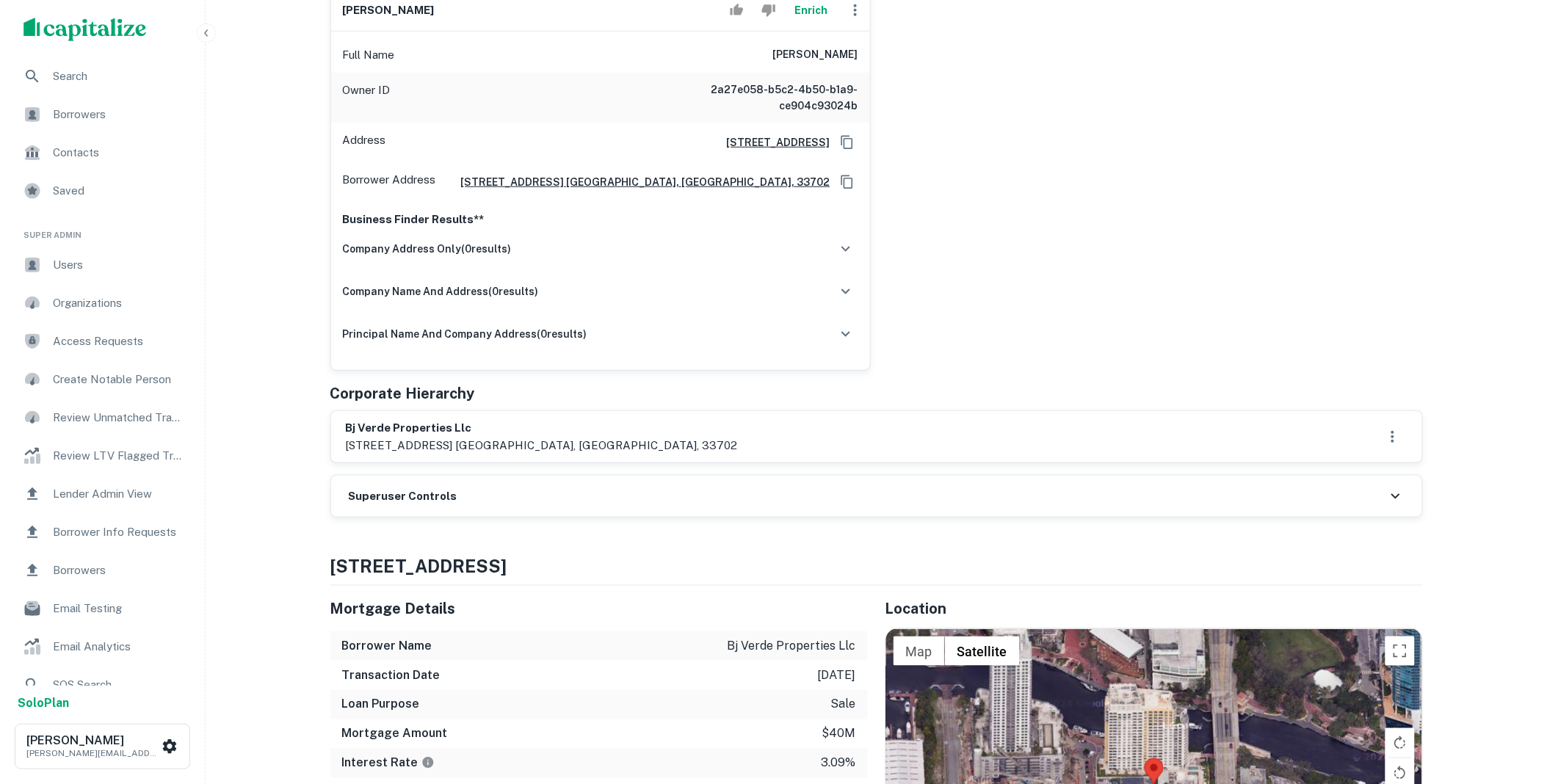
click at [626, 493] on div "Superuser Controls" at bounding box center [877, 497] width 1091 height 41
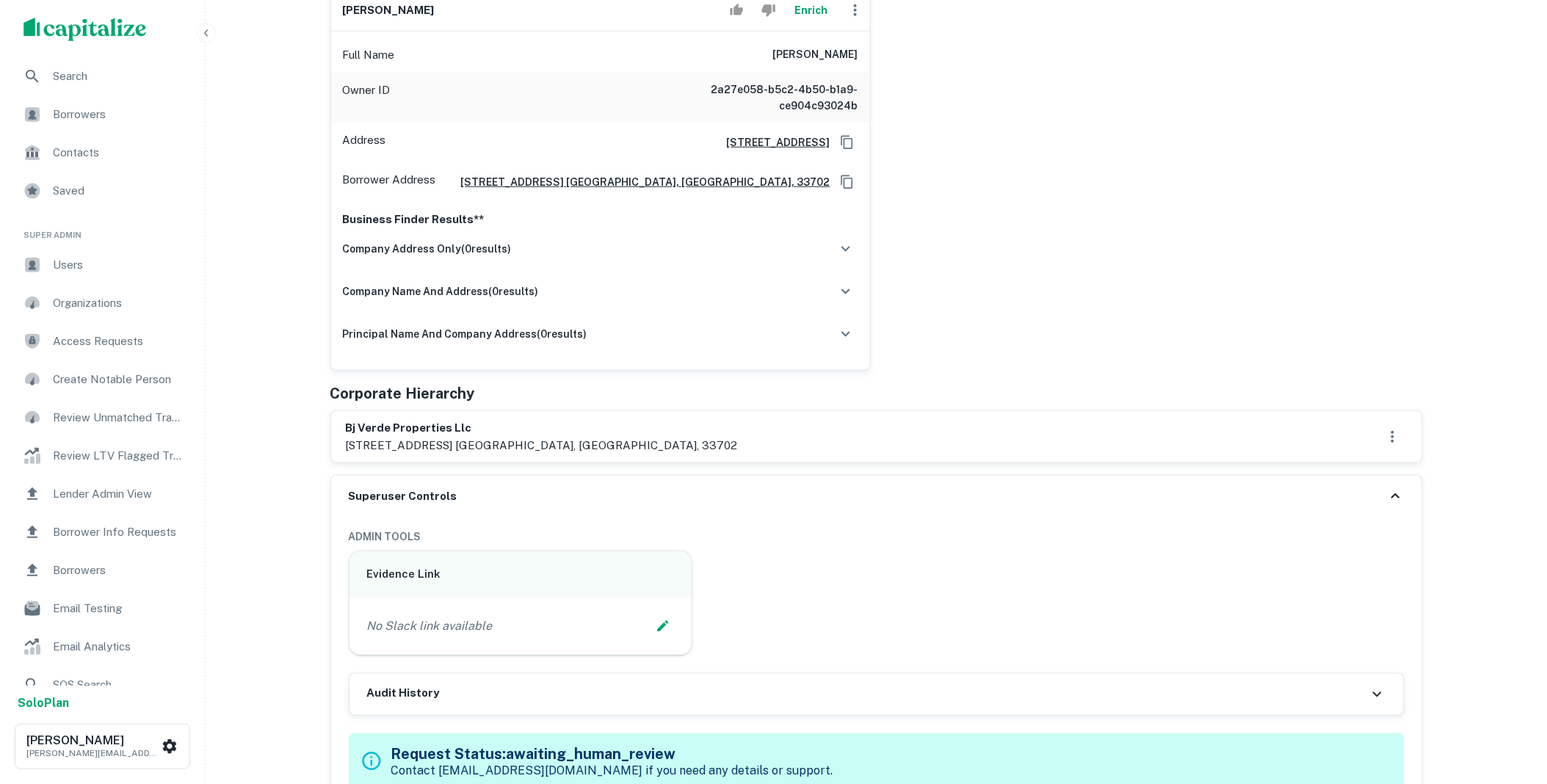
scroll to position [0, 0]
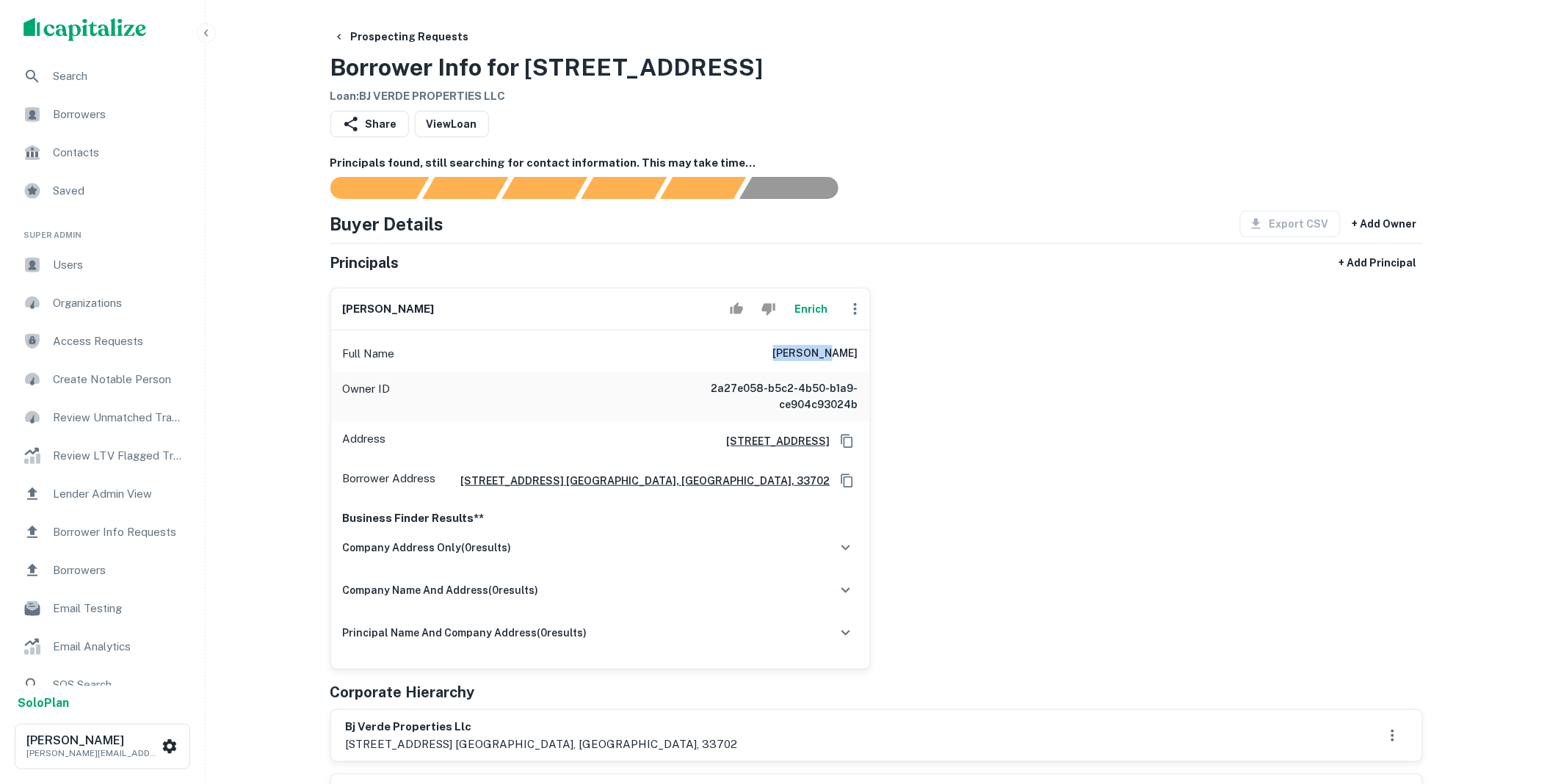
drag, startPoint x: 779, startPoint y: 352, endPoint x: 894, endPoint y: 347, distance: 115.1
click at [894, 347] on div "[PERSON_NAME] Enrich Full Name [PERSON_NAME] Owner ID 2a27e058-b5c2-4b50-b1a9-c…" at bounding box center [871, 473] width 1105 height 393
copy h6 "[PERSON_NAME]"
drag, startPoint x: 552, startPoint y: 742, endPoint x: 336, endPoint y: 725, distance: 216.7
click at [336, 725] on div "bj verde properties llc [STREET_ADDRESS] [GEOGRAPHIC_DATA], [GEOGRAPHIC_DATA], …" at bounding box center [877, 735] width 1091 height 51
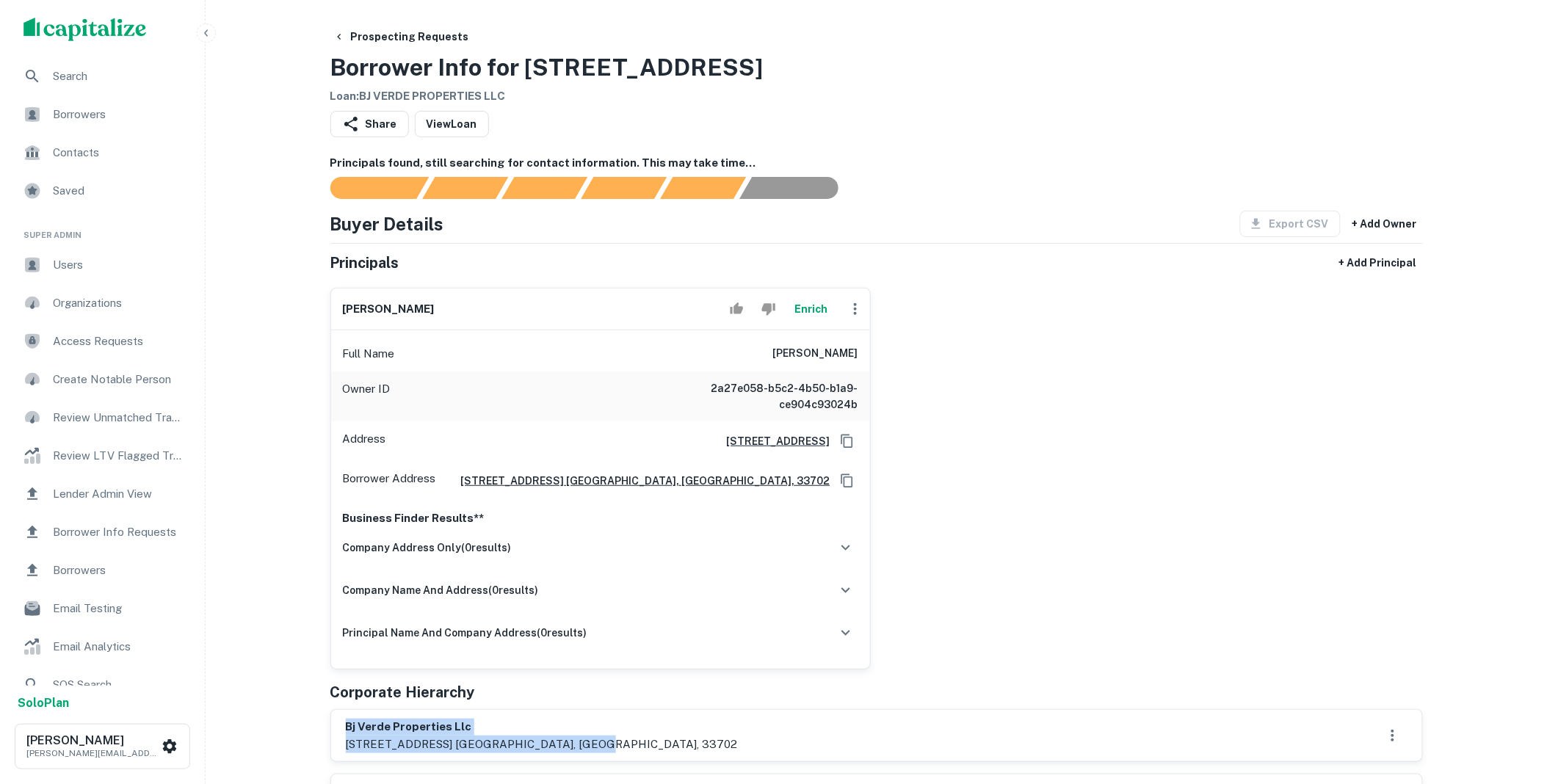
copy div "bj verde properties llc [STREET_ADDRESS] [GEOGRAPHIC_DATA], [GEOGRAPHIC_DATA]"
drag, startPoint x: 808, startPoint y: 354, endPoint x: 919, endPoint y: 355, distance: 111.0
click at [919, 355] on div "[PERSON_NAME] Enrich Full Name [PERSON_NAME] Owner ID 2a27e058-b5c2-4b50-b1a9-c…" at bounding box center [871, 473] width 1105 height 393
copy h6 "[PERSON_NAME]"
